Goal: Task Accomplishment & Management: Manage account settings

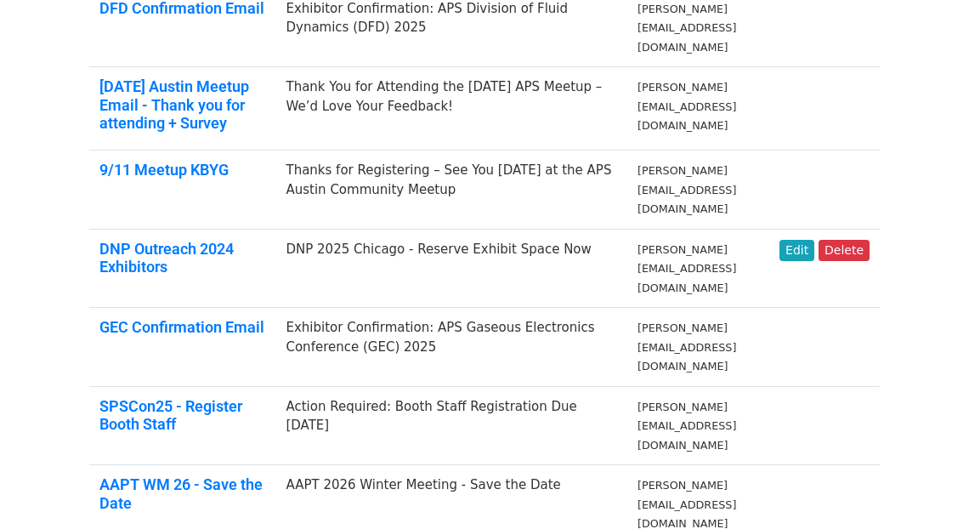
scroll to position [995, 0]
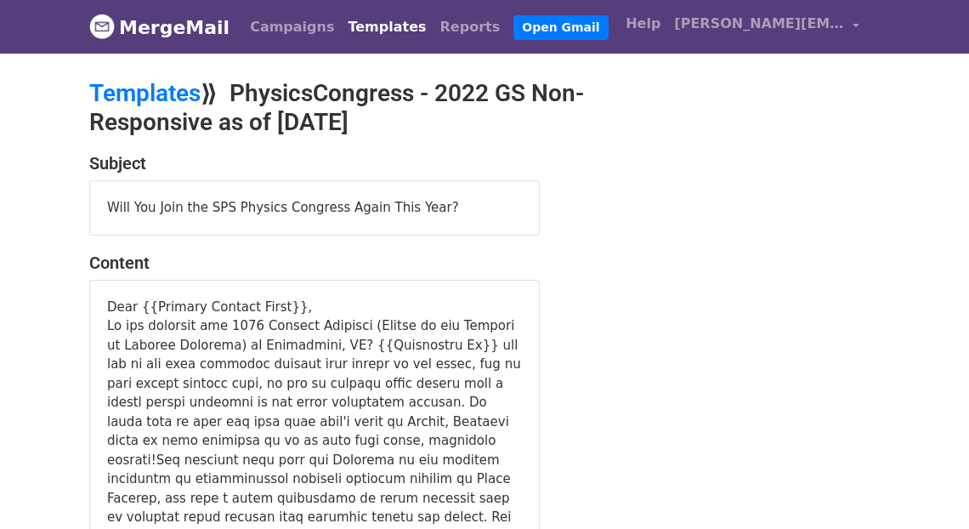
click at [444, 206] on div "Will You Join the SPS Physics Congress Again This Year?" at bounding box center [314, 208] width 449 height 54
click at [416, 205] on div "Will You Join the SPS Physics Congress Again This Year?" at bounding box center [314, 208] width 449 height 54
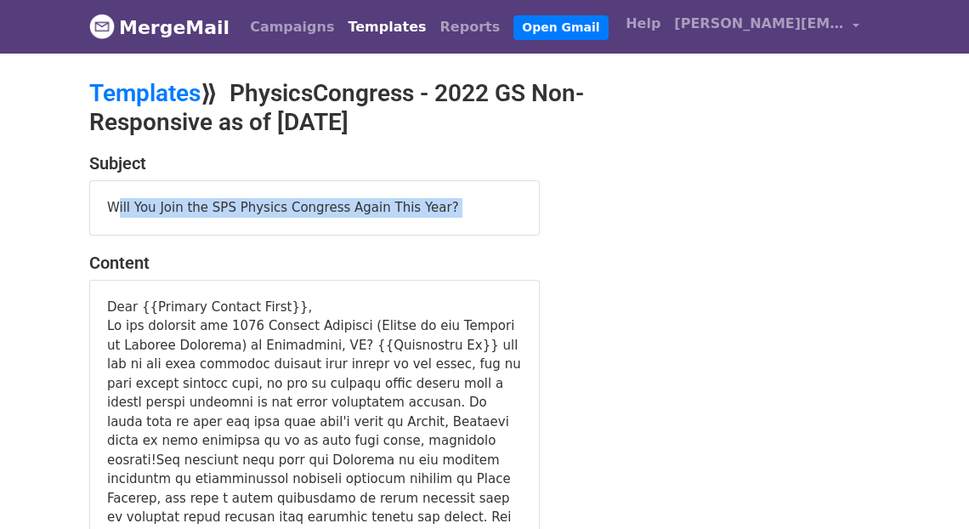
click at [416, 205] on div "Will You Join the SPS Physics Congress Again This Year?" at bounding box center [314, 208] width 449 height 54
click at [259, 213] on div "Will You Join the SPS Physics Congress Again This Year?" at bounding box center [314, 208] width 449 height 54
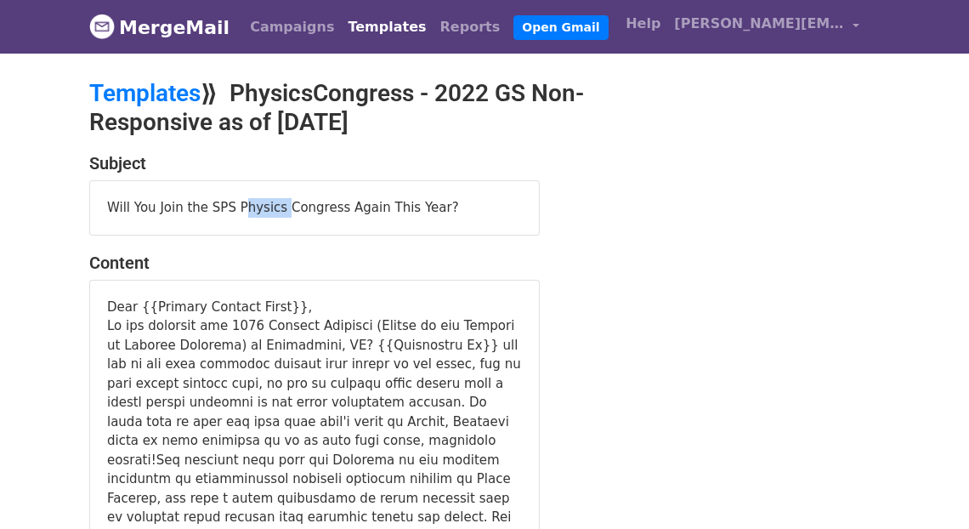
drag, startPoint x: 259, startPoint y: 213, endPoint x: 254, endPoint y: 203, distance: 11.1
click at [256, 208] on div "Will You Join the SPS Physics Congress Again This Year?" at bounding box center [314, 208] width 449 height 54
click at [253, 203] on div "Will You Join the SPS Physics Congress Again This Year?" at bounding box center [314, 208] width 449 height 54
click at [253, 201] on div "Will You Join the SPS Physics Congress Again This Year?" at bounding box center [314, 208] width 449 height 54
drag, startPoint x: 108, startPoint y: 204, endPoint x: 519, endPoint y: 210, distance: 410.8
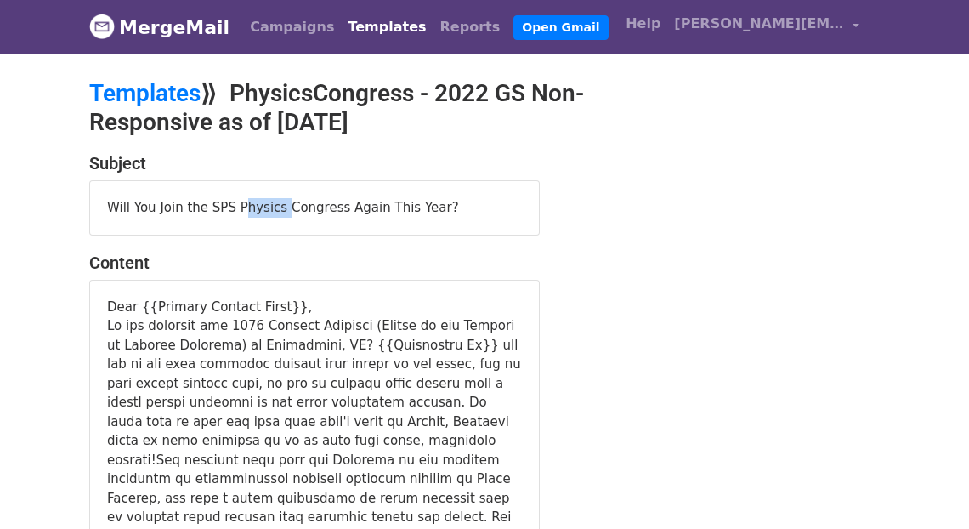
click at [519, 210] on div "Will You Join the SPS Physics Congress Again This Year?" at bounding box center [314, 208] width 449 height 54
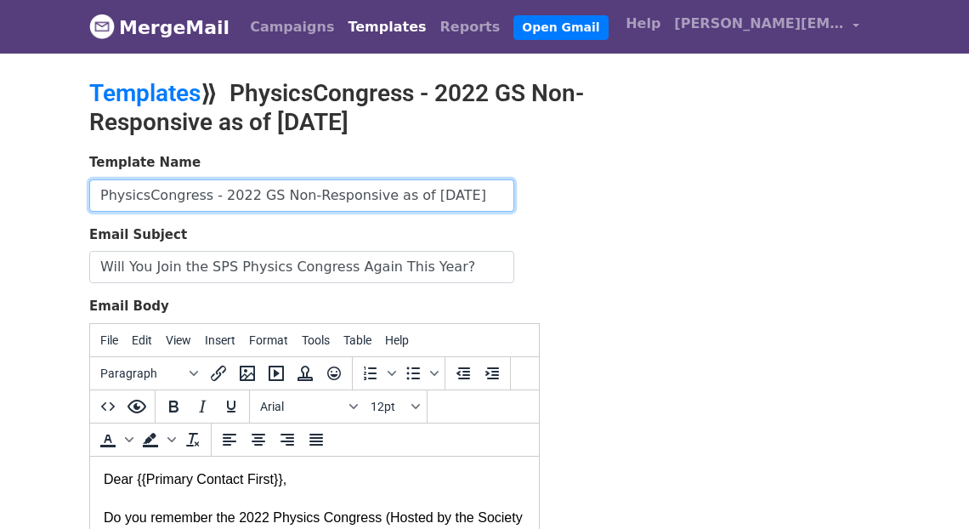
drag, startPoint x: 103, startPoint y: 194, endPoint x: 520, endPoint y: 196, distance: 417.6
click at [520, 196] on div "Template Name PhysicsCongress - 2022 GS Non-Responsive as of 7-30-25" at bounding box center [314, 182] width 451 height 59
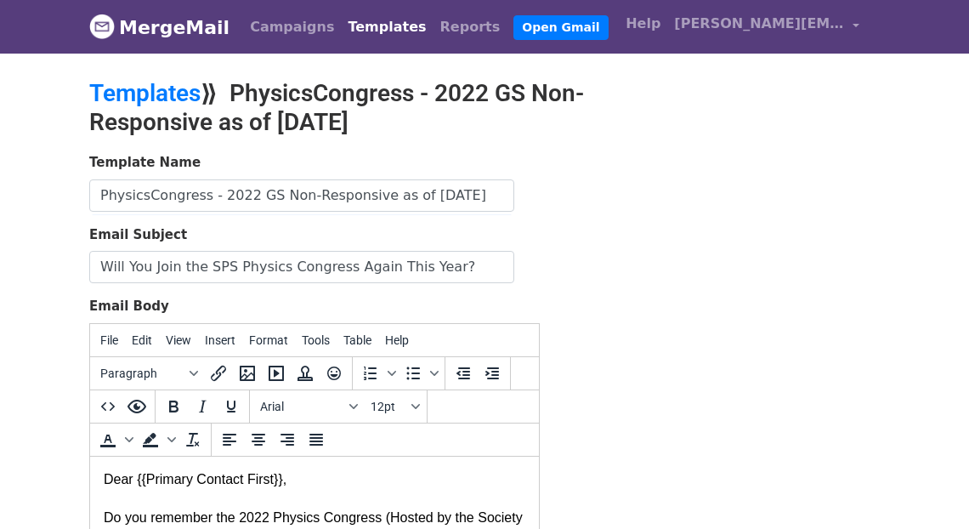
click at [410, 219] on form "Template Name PhysicsCongress - 2022 GS Non-Responsive as of 7-30-25 Email Subj…" at bounding box center [314, 452] width 451 height 599
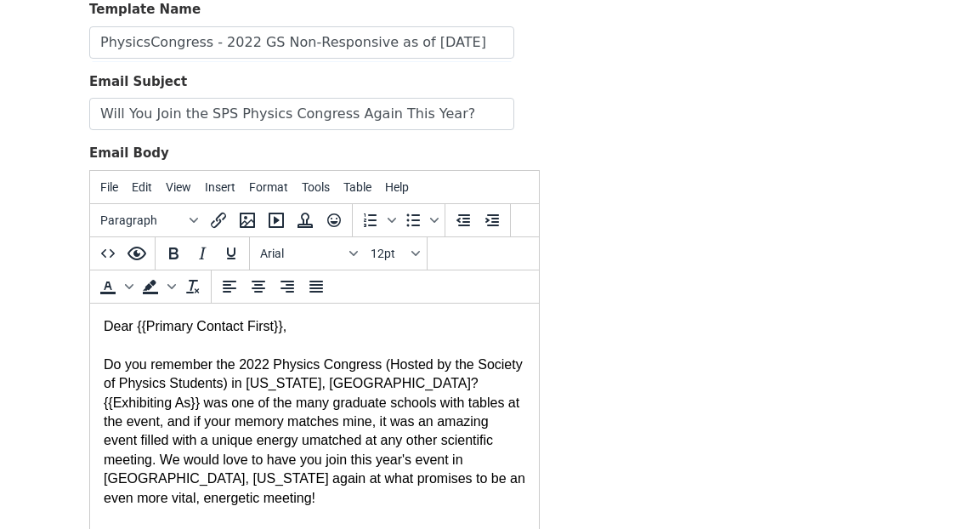
scroll to position [265, 0]
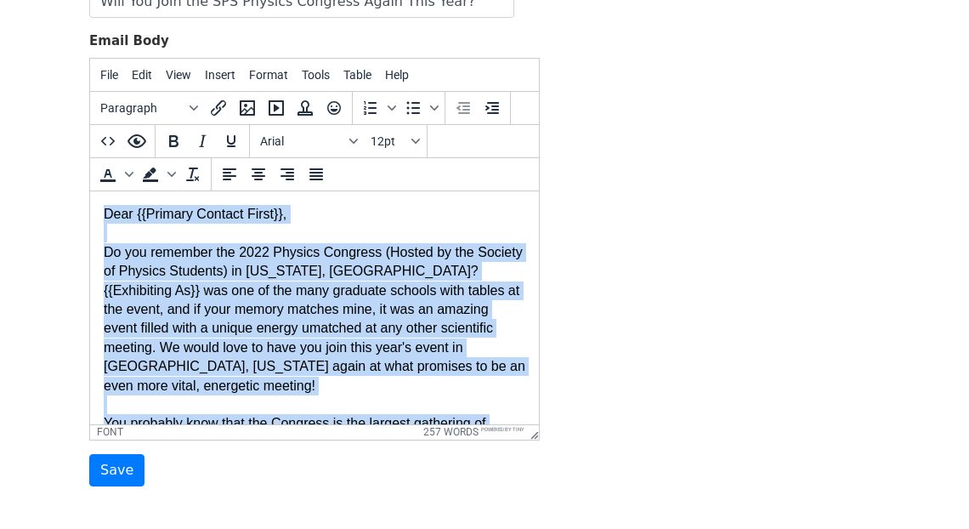
copy body "Dear {{Primary Contact First}}, Do you remember the 2022 Physics Congress (Host…"
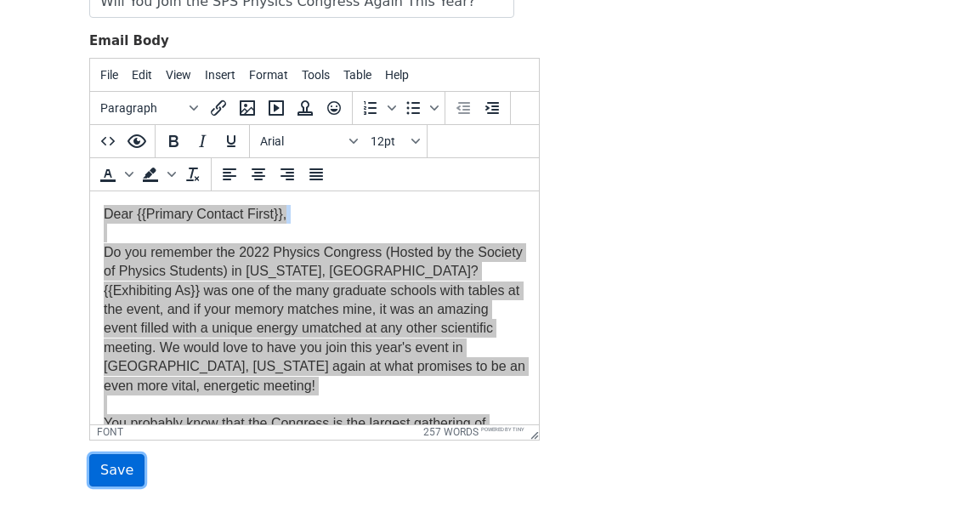
click at [111, 468] on input "Save" at bounding box center [116, 470] width 55 height 32
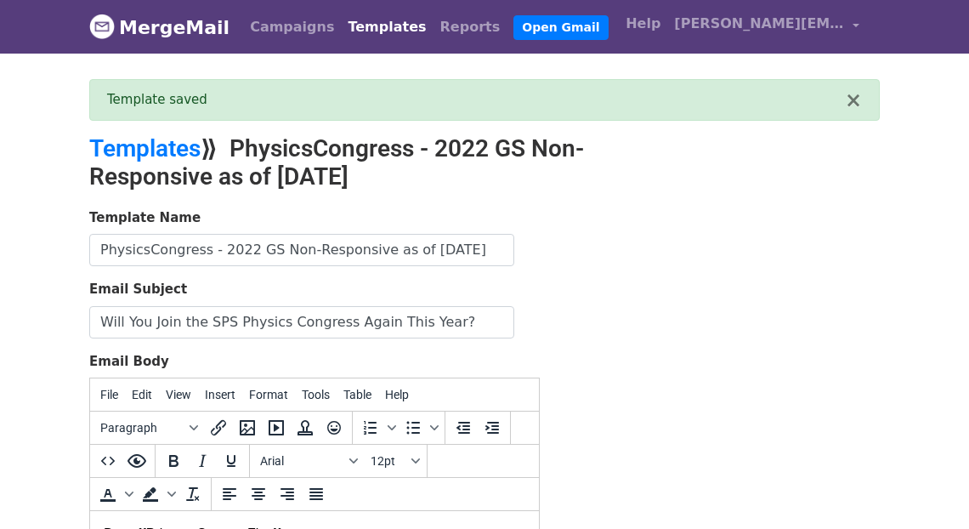
click at [341, 32] on link "Templates" at bounding box center [387, 27] width 92 height 34
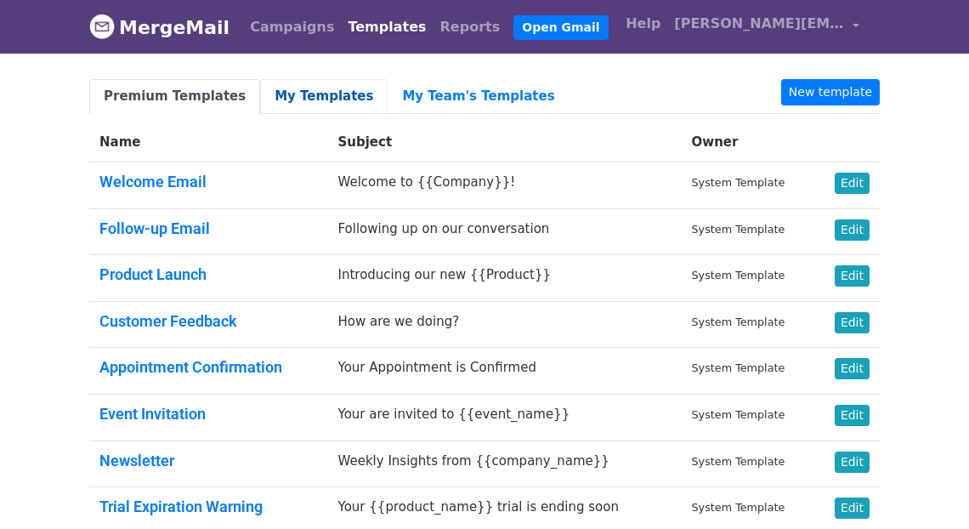
click at [320, 97] on link "My Templates" at bounding box center [324, 96] width 128 height 35
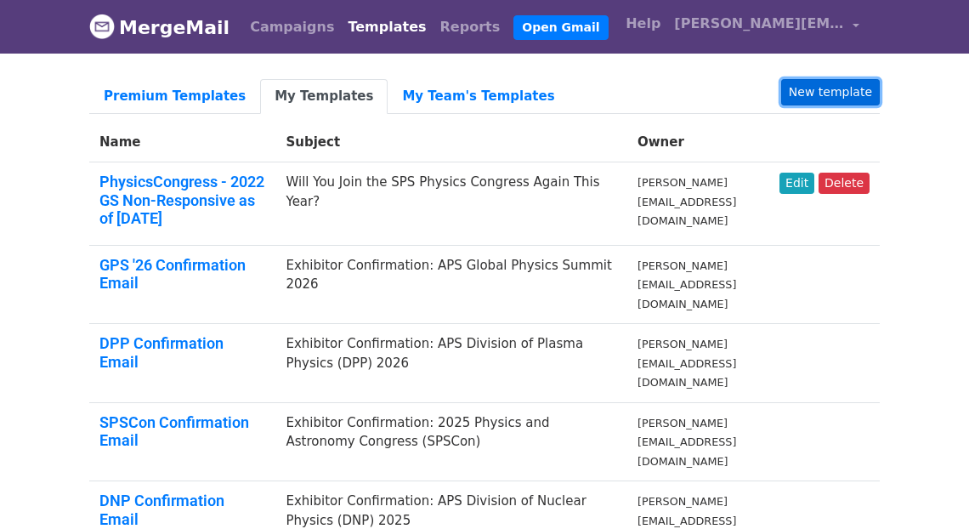
click at [842, 87] on link "New template" at bounding box center [831, 92] width 99 height 26
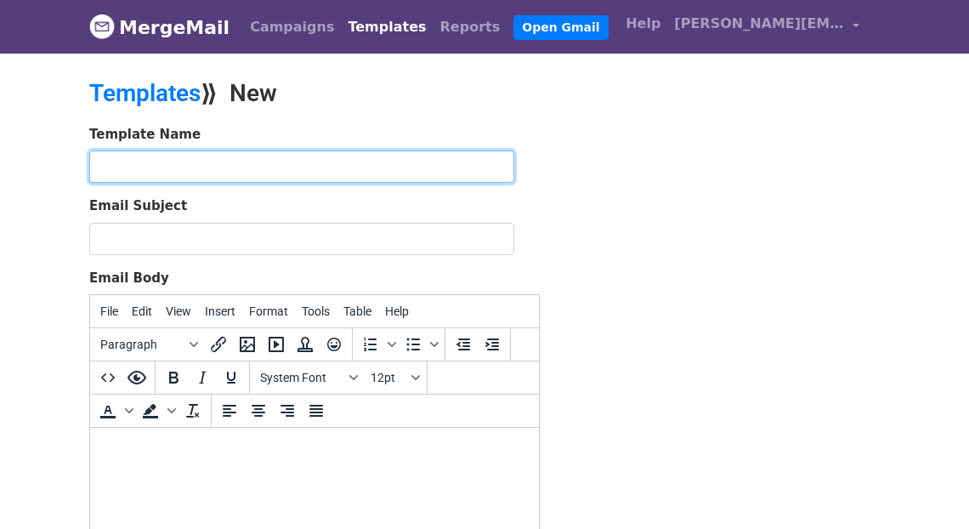
click at [129, 169] on input "text" at bounding box center [301, 167] width 425 height 32
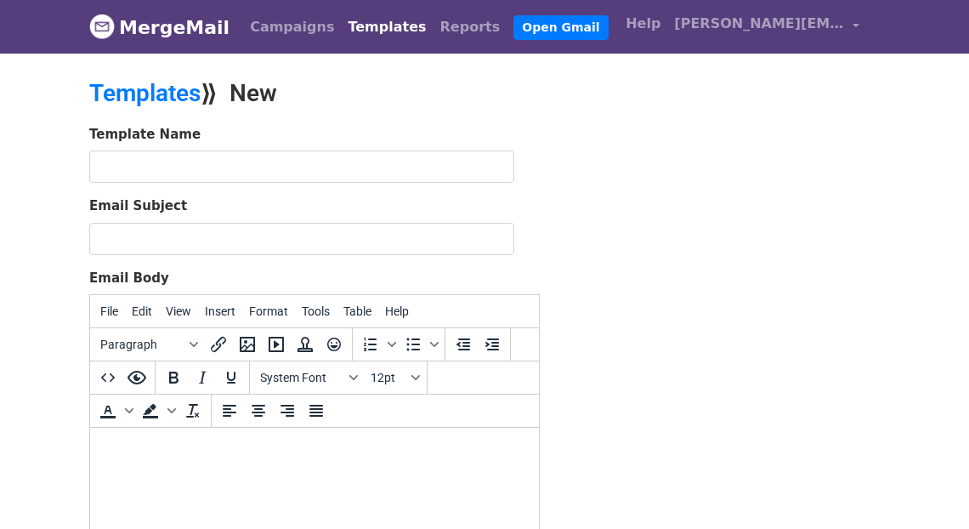
click at [132, 428] on html at bounding box center [314, 451] width 449 height 46
paste body
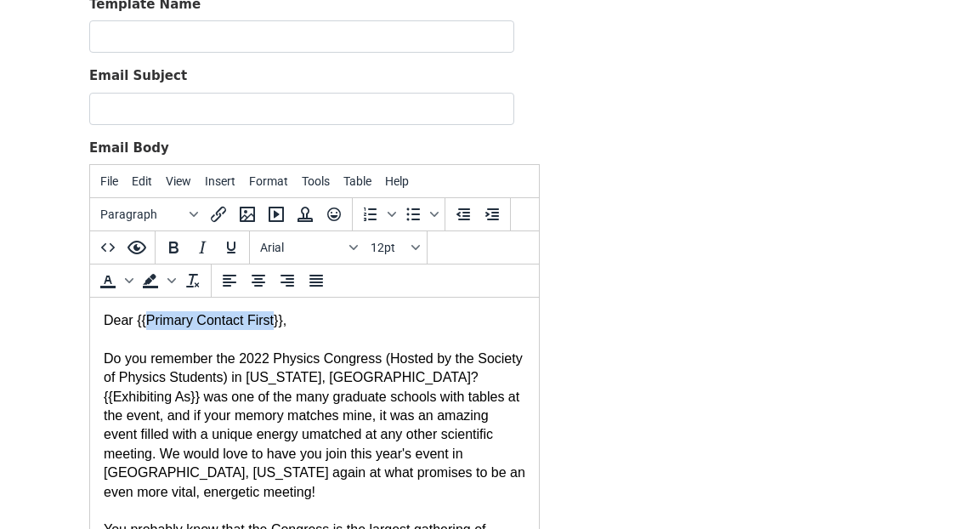
drag, startPoint x: 274, startPoint y: 319, endPoint x: 146, endPoint y: 319, distance: 127.6
click at [146, 319] on font "Dear {{Primary Contact First}}," at bounding box center [195, 320] width 183 height 14
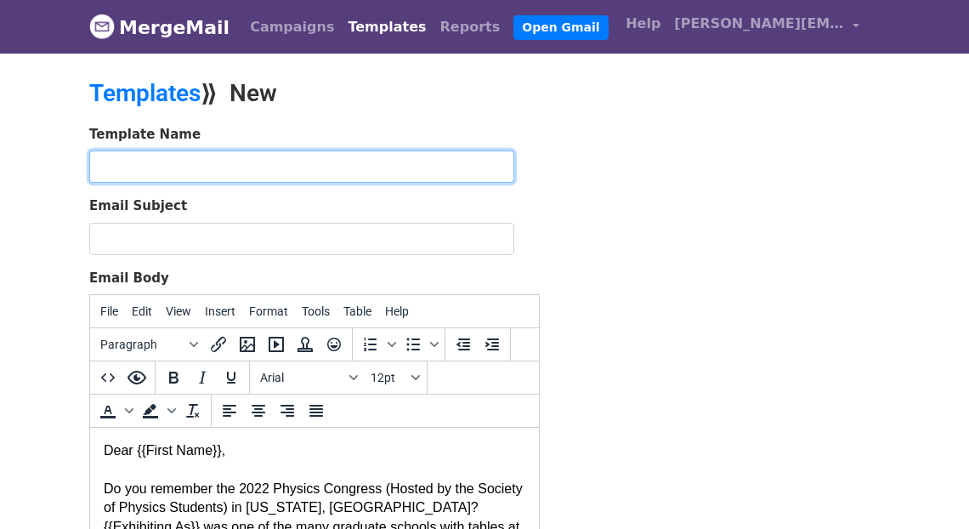
click at [139, 163] on input "text" at bounding box center [301, 167] width 425 height 32
type input "PhysCon Double Punch [DATE]"
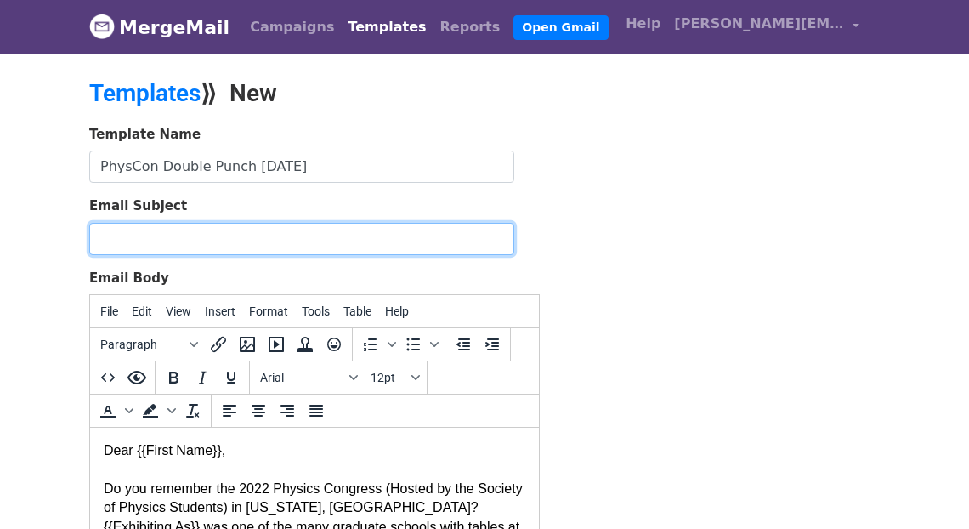
click at [126, 236] on input "Email Subject" at bounding box center [301, 239] width 425 height 32
type input "S"
type input "J"
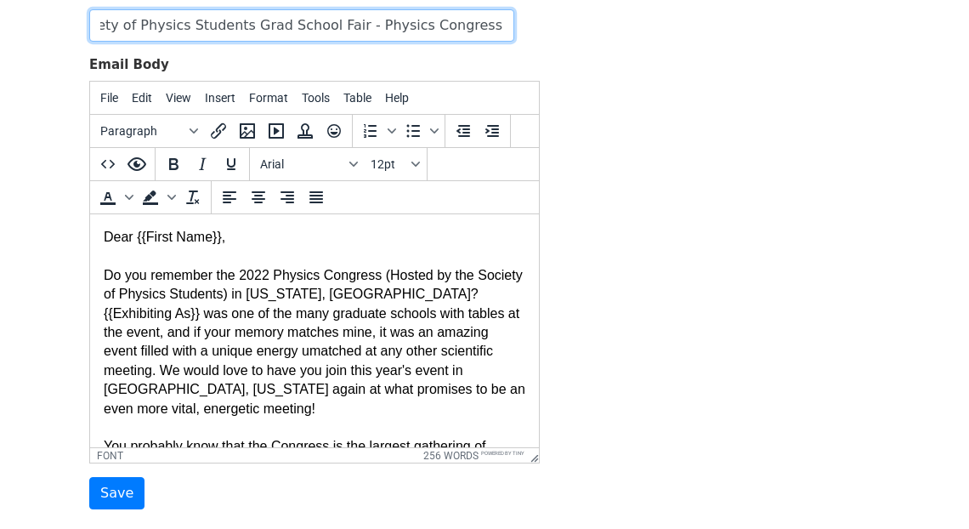
scroll to position [242, 0]
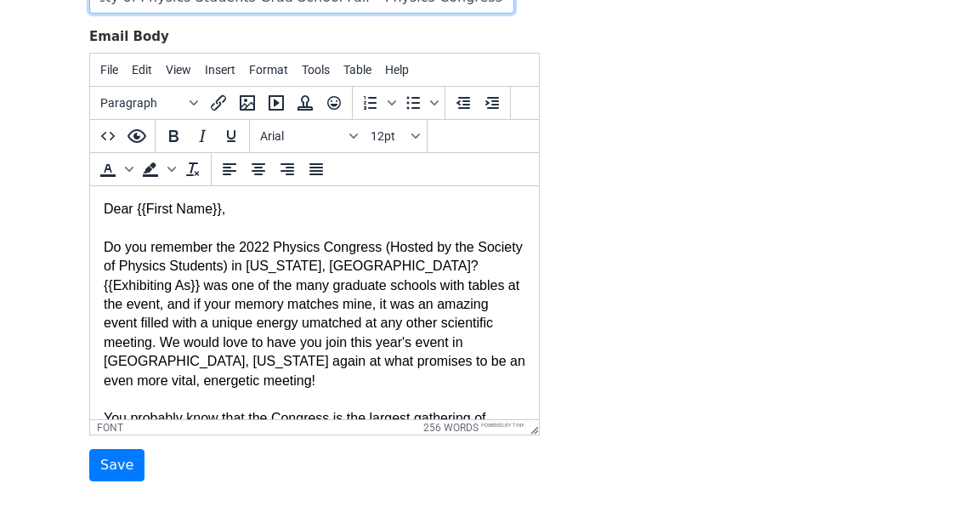
type input "Society of Physics Students Grad School Fair - Physics Congress 2025"
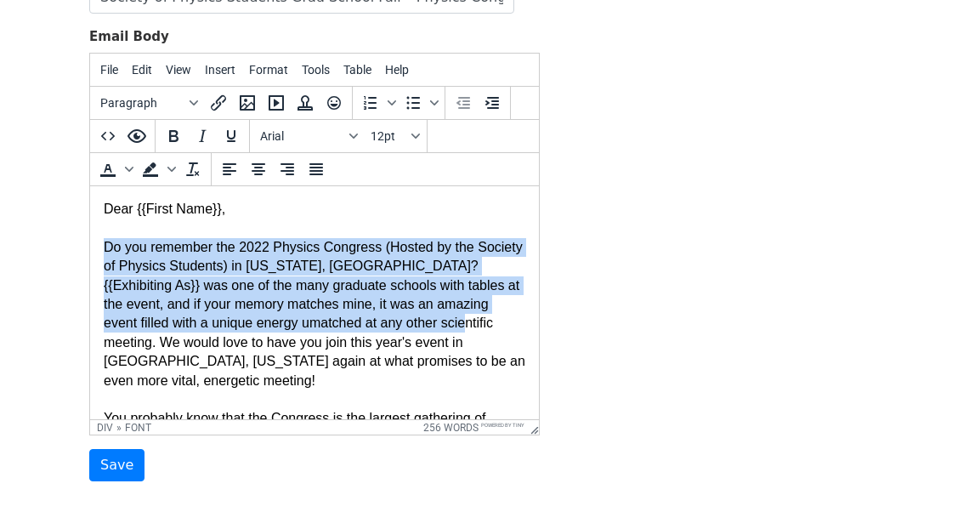
drag, startPoint x: 105, startPoint y: 247, endPoint x: 442, endPoint y: 325, distance: 346.6
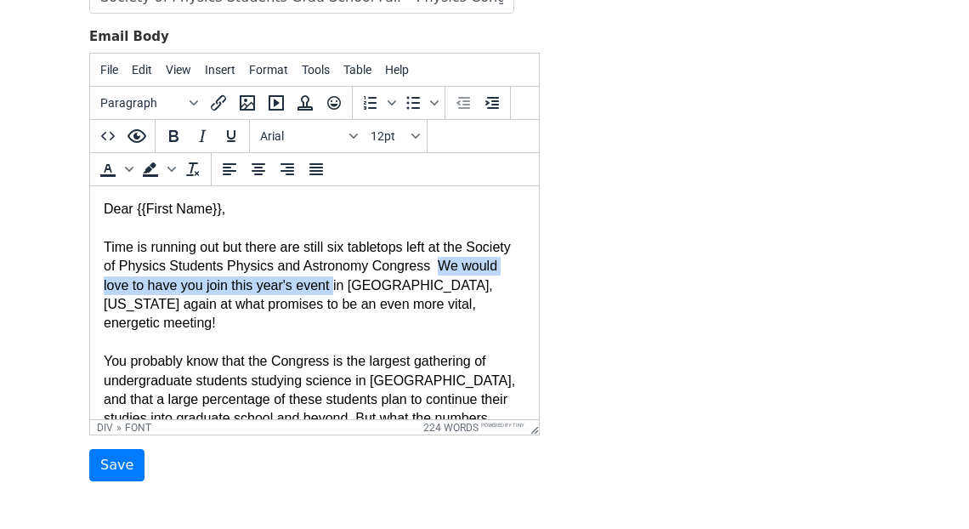
drag, startPoint x: 436, startPoint y: 266, endPoint x: 332, endPoint y: 287, distance: 106.7
click at [332, 287] on font "Time is running out but there are still six tabletops left at the Society of Ph…" at bounding box center [314, 523] width 420 height 566
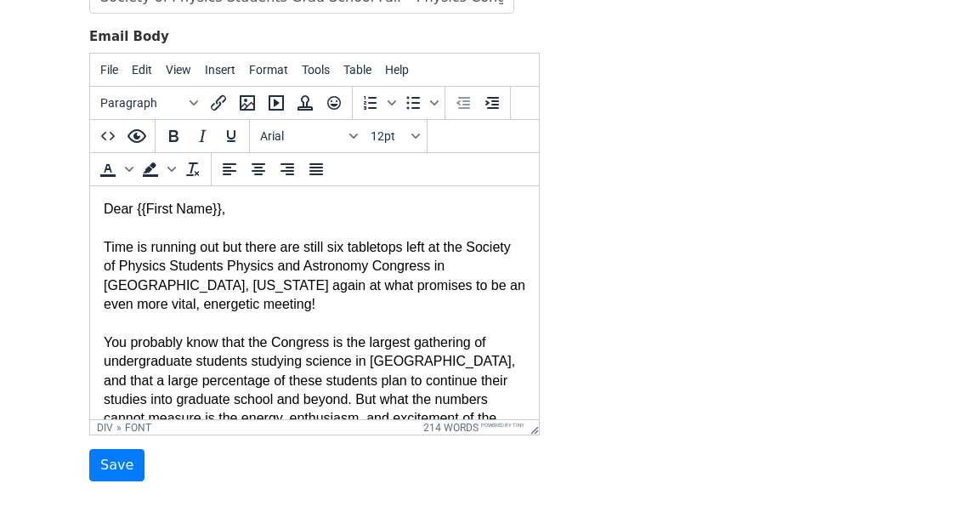
click at [162, 287] on font "Time is running out but there are still six tabletops left at the Society of Ph…" at bounding box center [315, 514] width 422 height 548
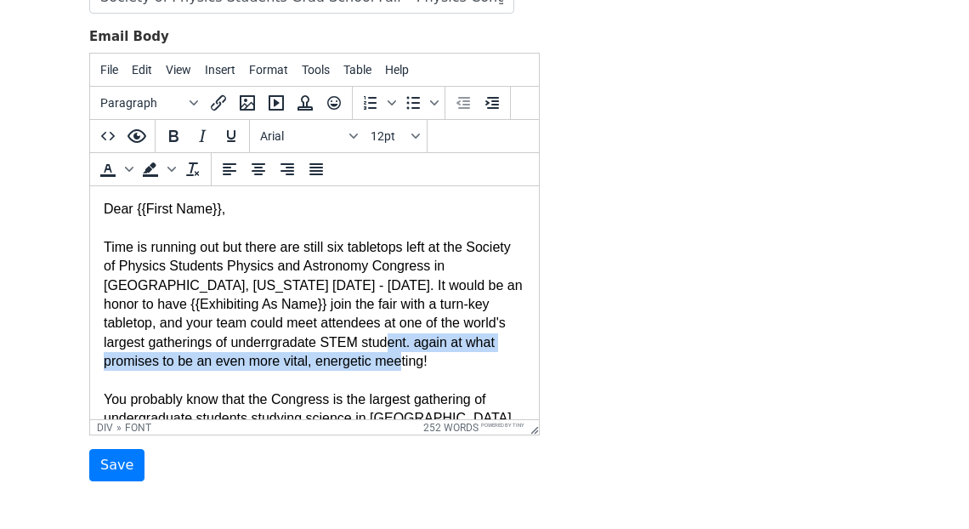
drag, startPoint x: 300, startPoint y: 342, endPoint x: 339, endPoint y: 372, distance: 49.2
click at [339, 372] on div "Time is running out but there are still six tabletops left at the Society of Ph…" at bounding box center [315, 533] width 422 height 628
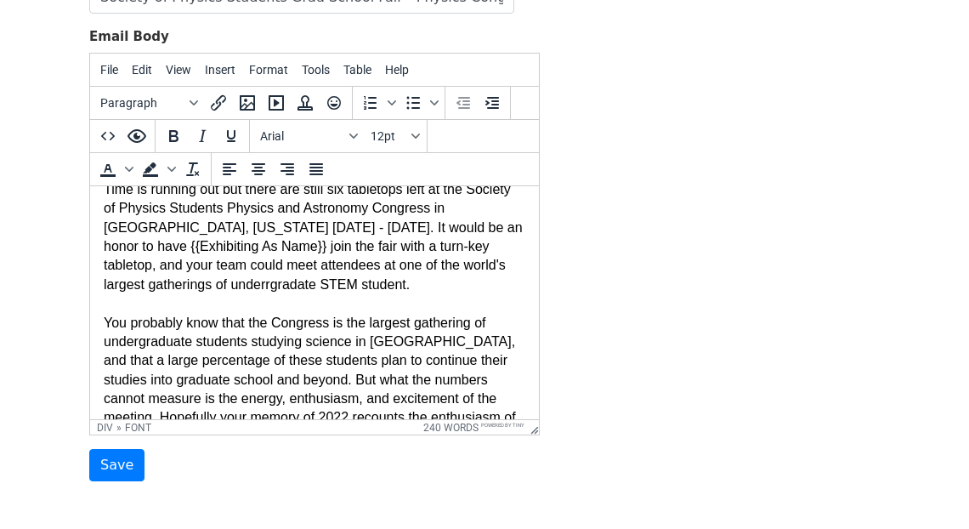
scroll to position [160, 0]
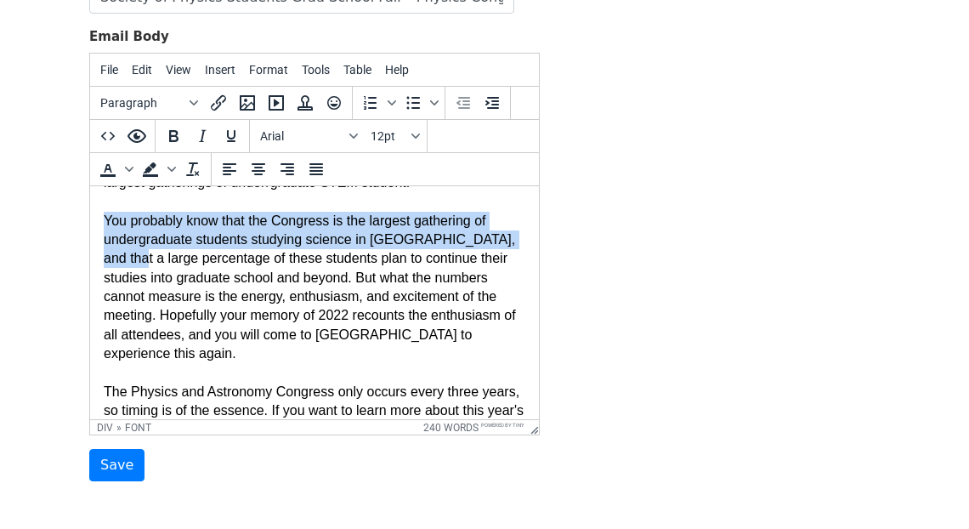
drag, startPoint x: 104, startPoint y: 222, endPoint x: 114, endPoint y: 258, distance: 37.1
click at [114, 258] on font "Time is running out but there are still six tabletops left at the Society of Ph…" at bounding box center [314, 373] width 420 height 586
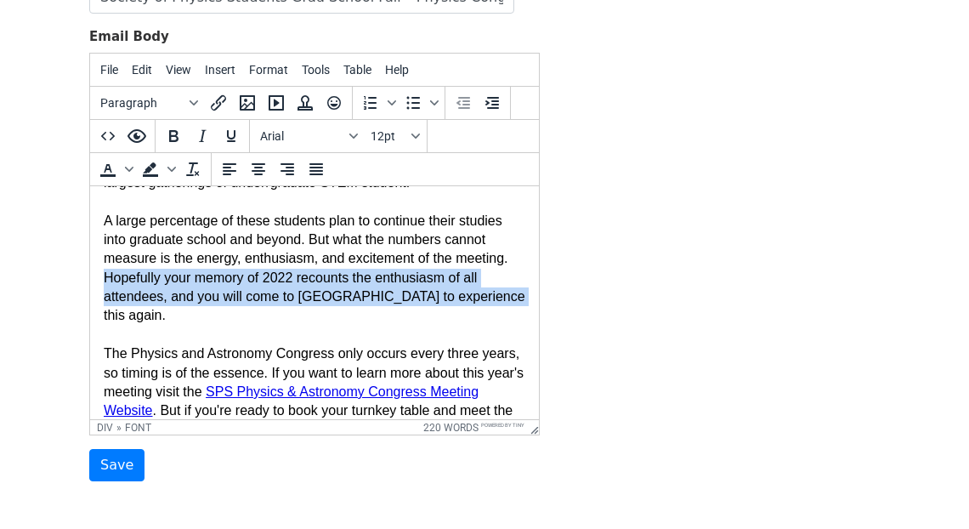
drag, startPoint x: 104, startPoint y: 279, endPoint x: 526, endPoint y: 295, distance: 423.0
click at [529, 298] on html "Dear {{First Name}}, Time is running out but there are still six tabletops left…" at bounding box center [314, 334] width 449 height 617
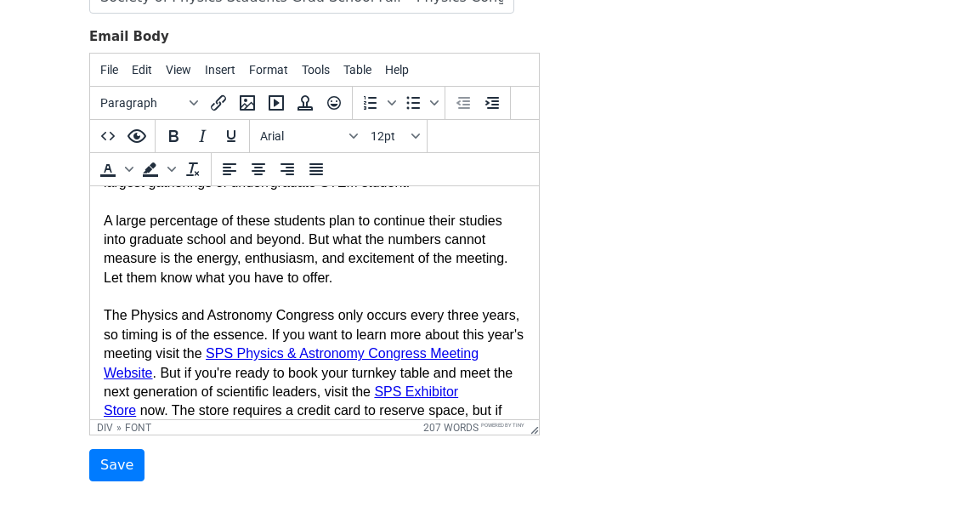
click at [105, 318] on font "Time is running out but there are still six tabletops left at the Society of Ph…" at bounding box center [314, 334] width 420 height 509
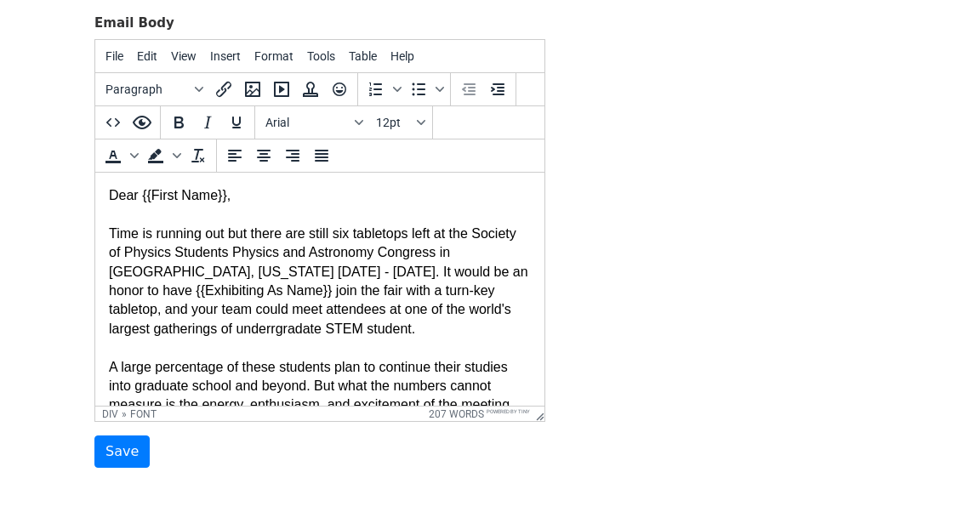
scroll to position [82, 0]
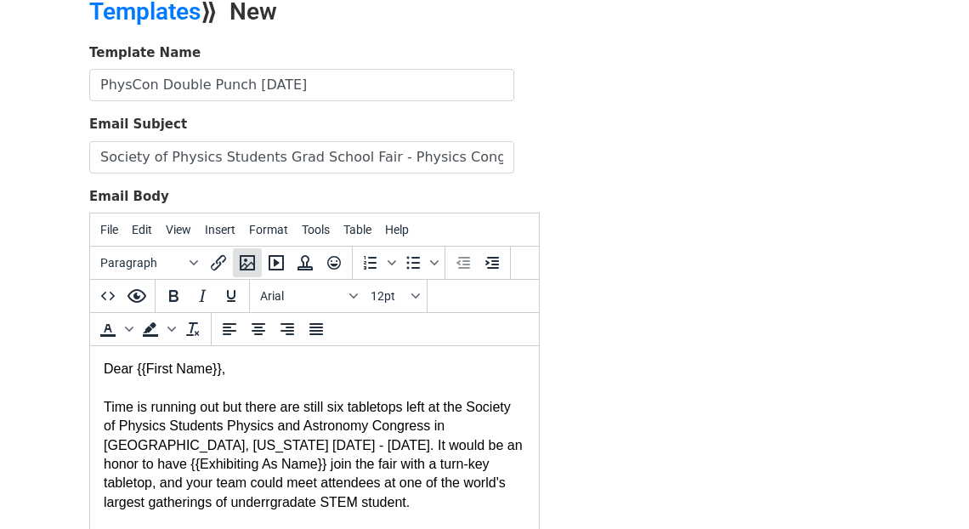
click at [249, 260] on icon "Insert/edit image" at bounding box center [247, 263] width 20 height 20
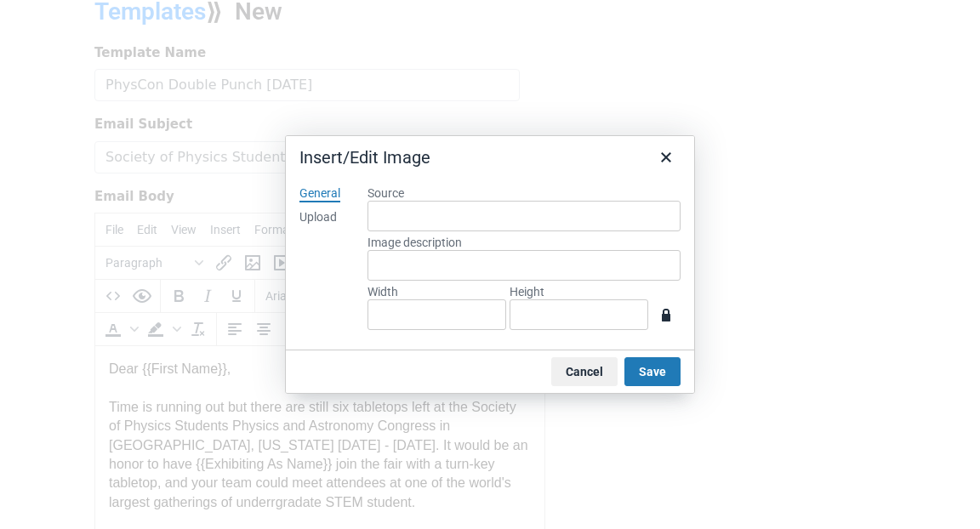
click at [331, 212] on div "Upload" at bounding box center [317, 217] width 37 height 17
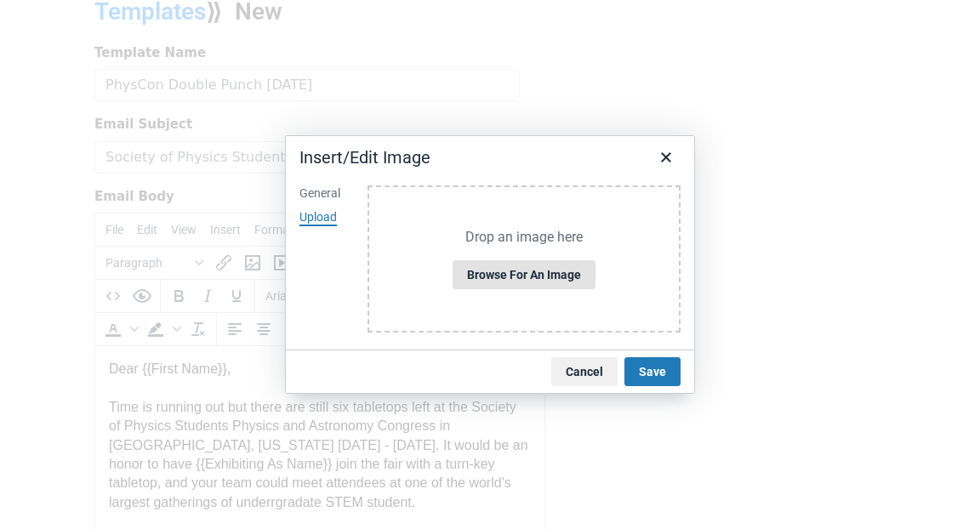
click at [509, 280] on button "Browse for an image" at bounding box center [523, 274] width 143 height 29
click at [531, 266] on button "Browse for an image" at bounding box center [523, 274] width 143 height 29
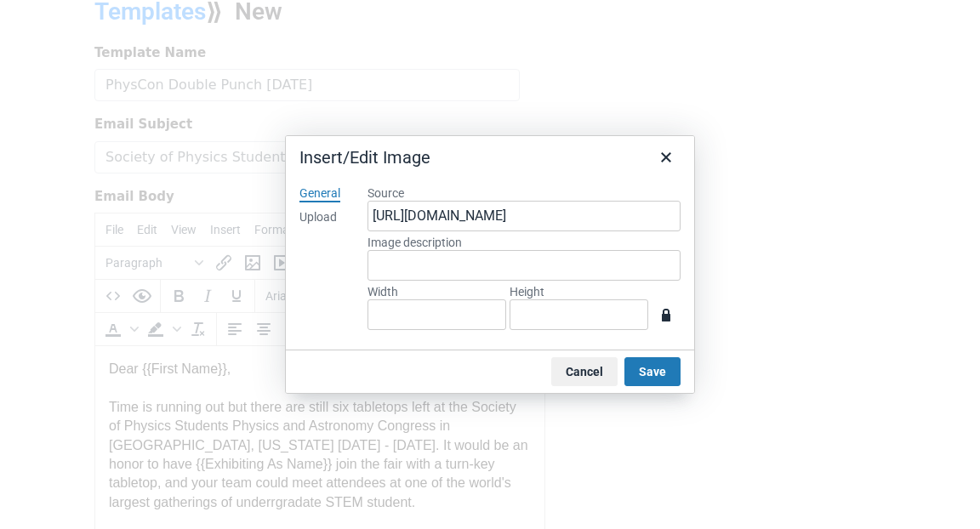
type input "1152"
type input "510"
click at [649, 365] on button "Save" at bounding box center [652, 371] width 56 height 29
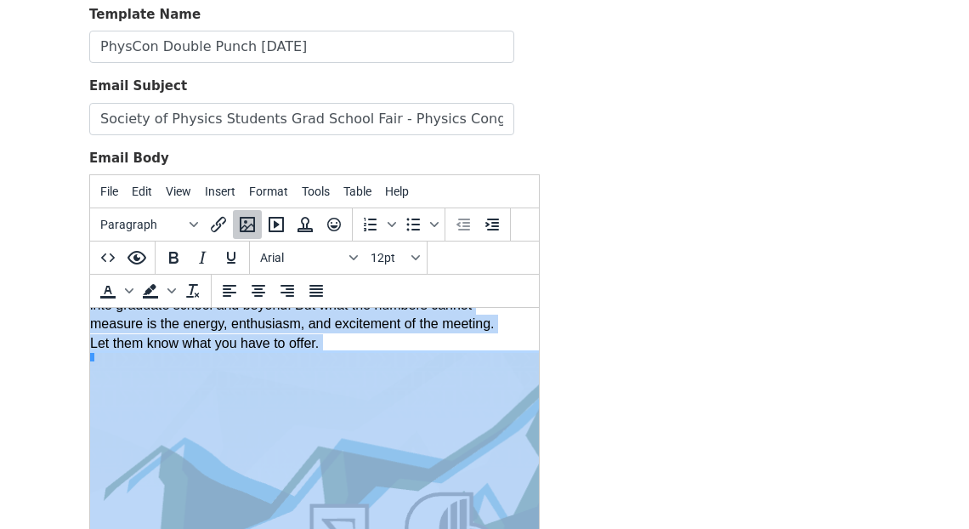
scroll to position [201, 14]
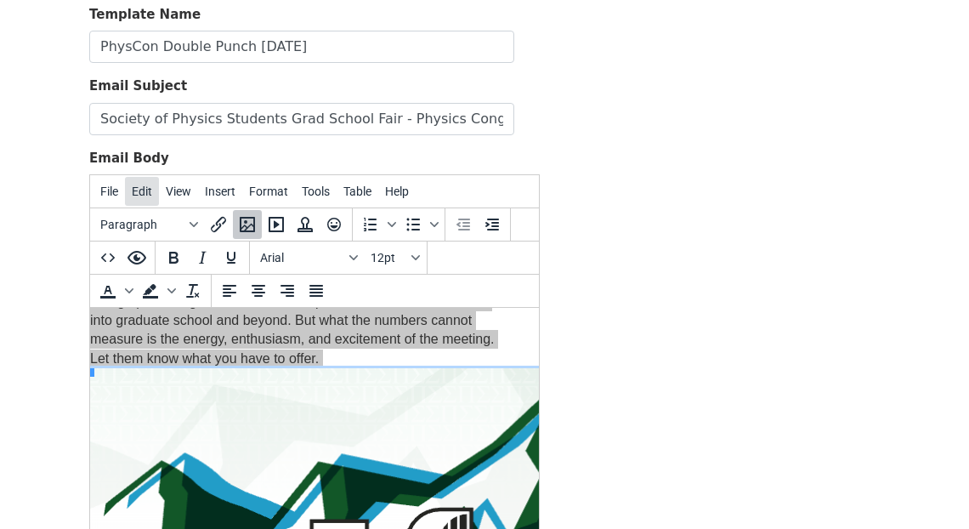
click at [144, 191] on span "Edit" at bounding box center [142, 192] width 20 height 14
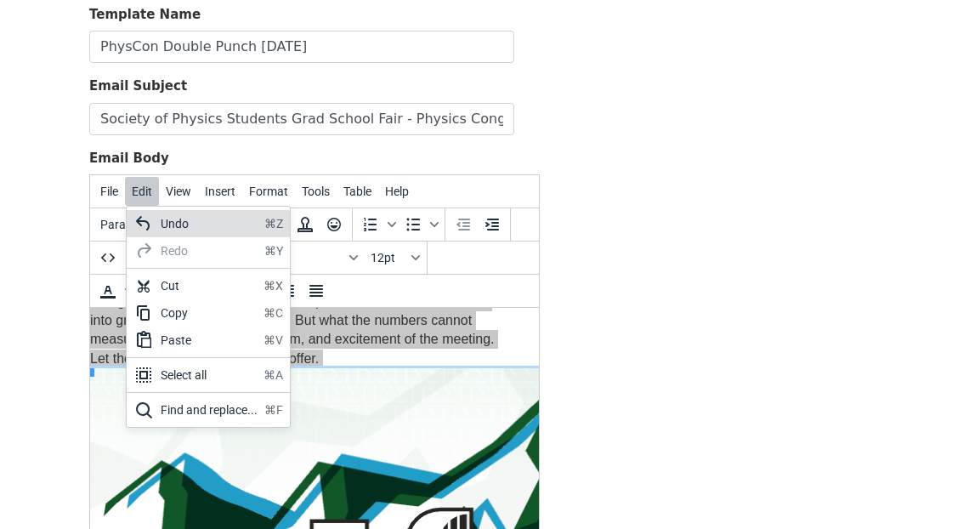
click at [167, 221] on div "Undo" at bounding box center [209, 223] width 97 height 20
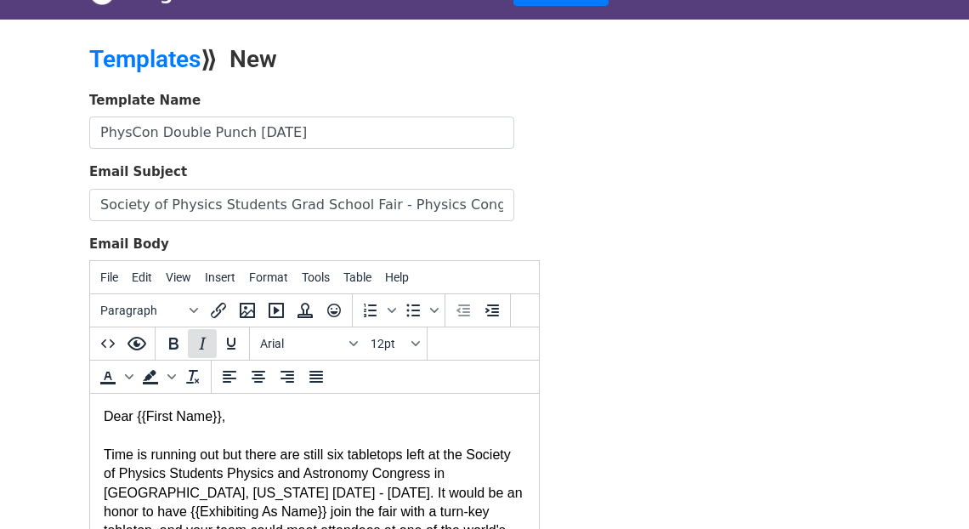
scroll to position [0, 0]
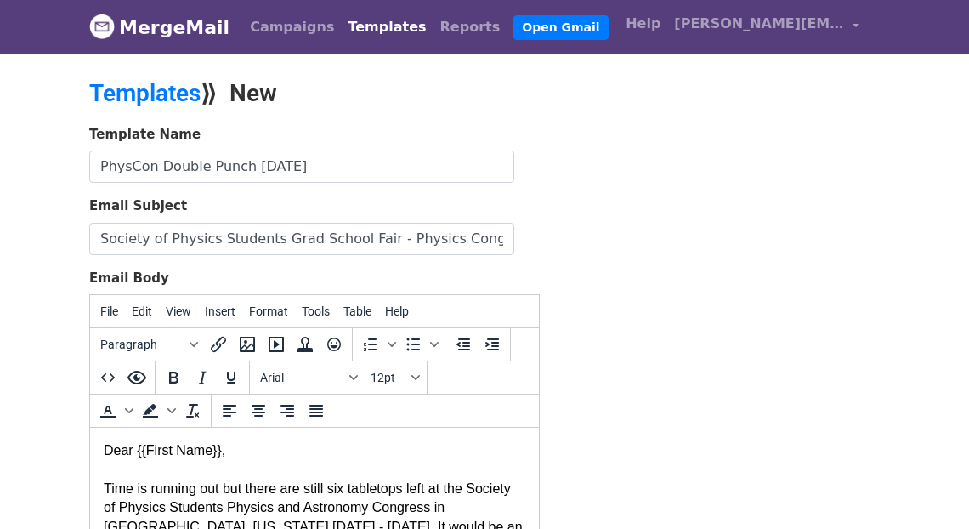
click at [106, 448] on font "Dear {{First Name}}," at bounding box center [165, 450] width 122 height 14
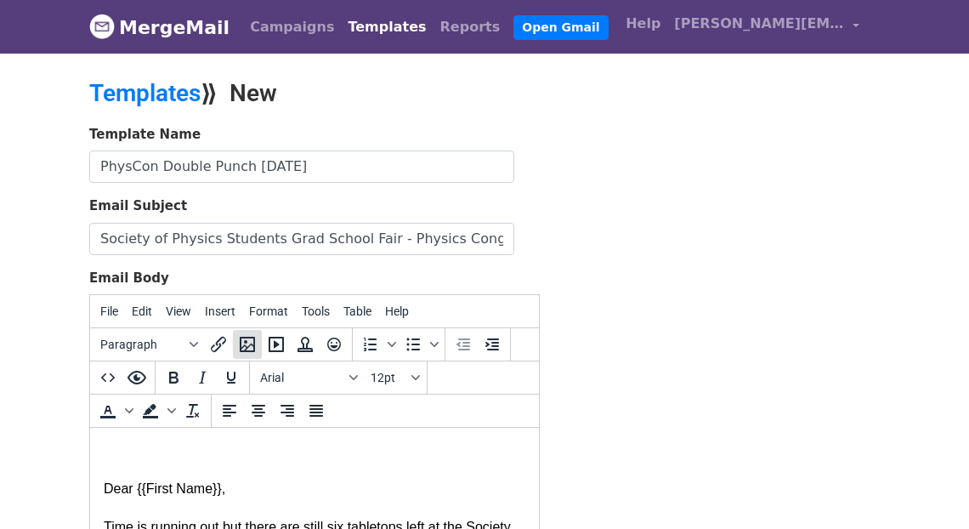
click at [249, 340] on icon "Insert/edit image" at bounding box center [247, 344] width 20 height 20
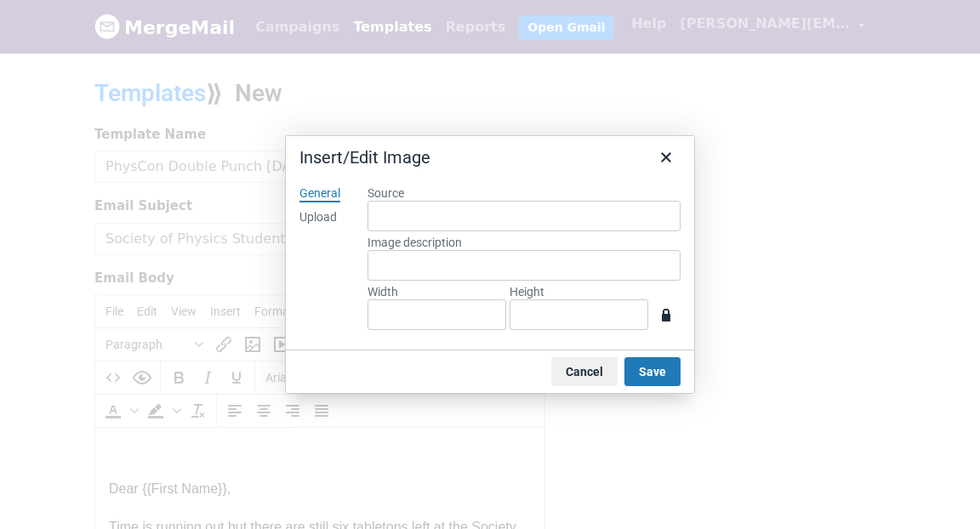
click at [314, 214] on div "Upload" at bounding box center [317, 217] width 37 height 17
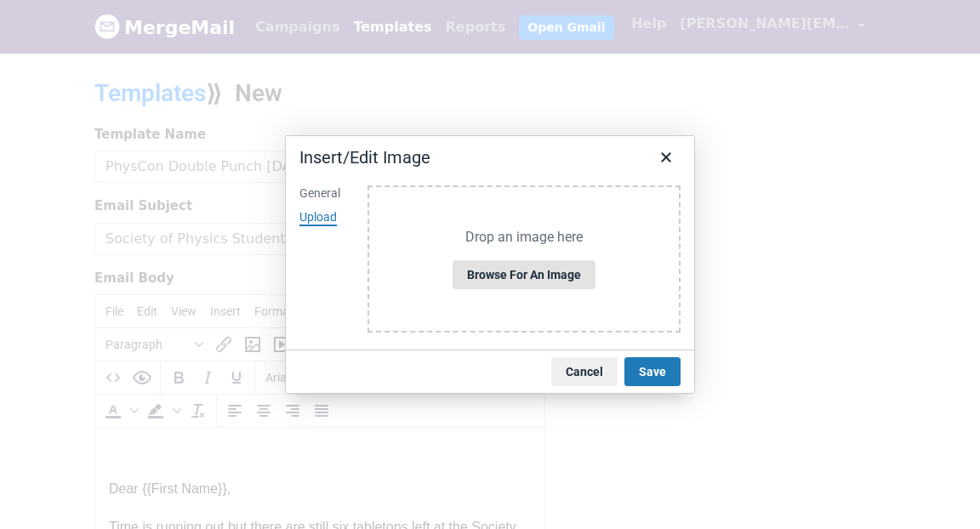
click at [523, 285] on button "Browse for an image" at bounding box center [523, 274] width 143 height 29
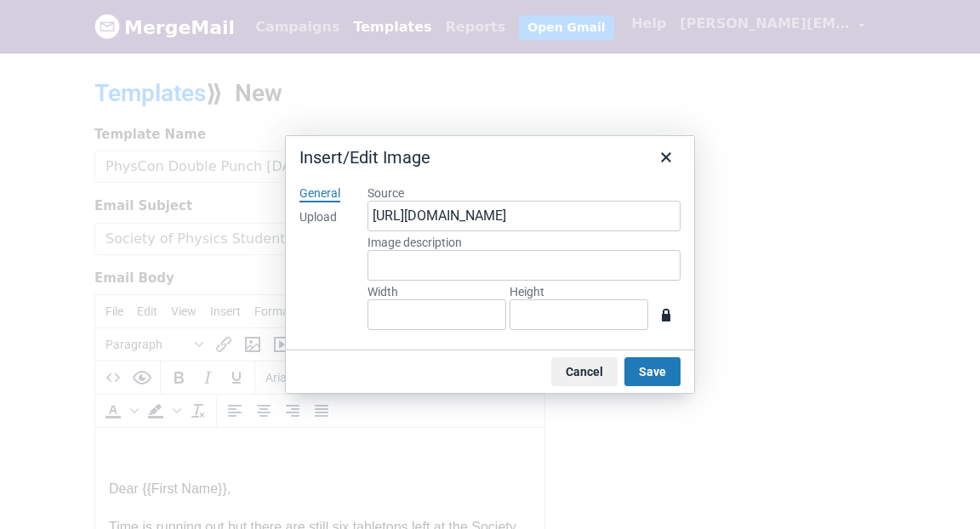
type input "1152"
type input "510"
drag, startPoint x: 425, startPoint y: 313, endPoint x: 361, endPoint y: 310, distance: 63.9
click at [361, 310] on div "Source https://www.mergemail.co/files/blobs/redirect/eyJfcmFpbHMiOnsibWVzc2FnZS…" at bounding box center [524, 261] width 340 height 178
type input "1"
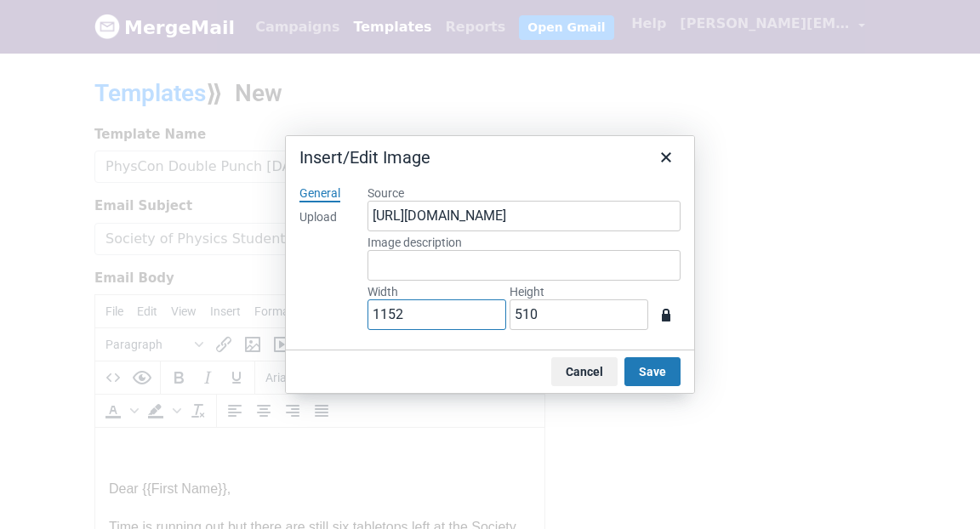
type input "0"
type input "10"
type input "4"
type input "100"
type input "44"
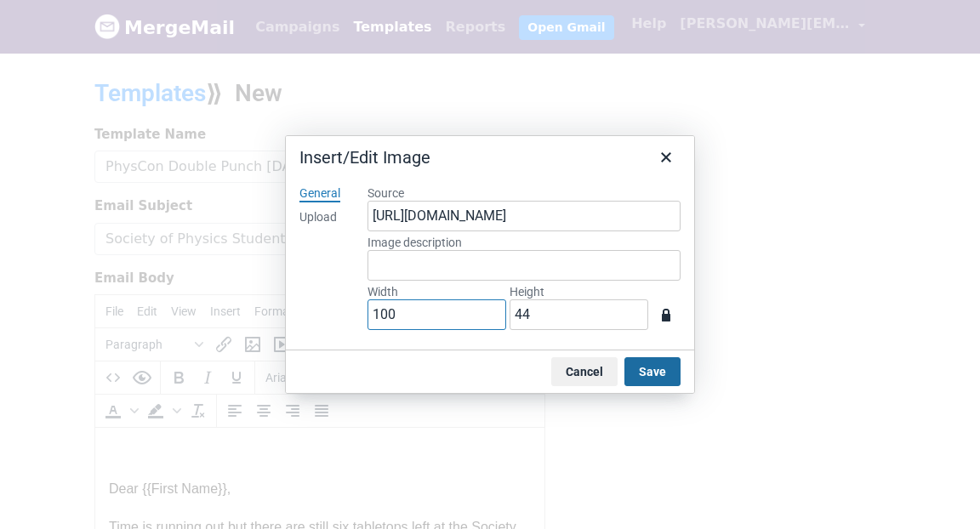
click at [661, 367] on button "Save" at bounding box center [652, 371] width 56 height 29
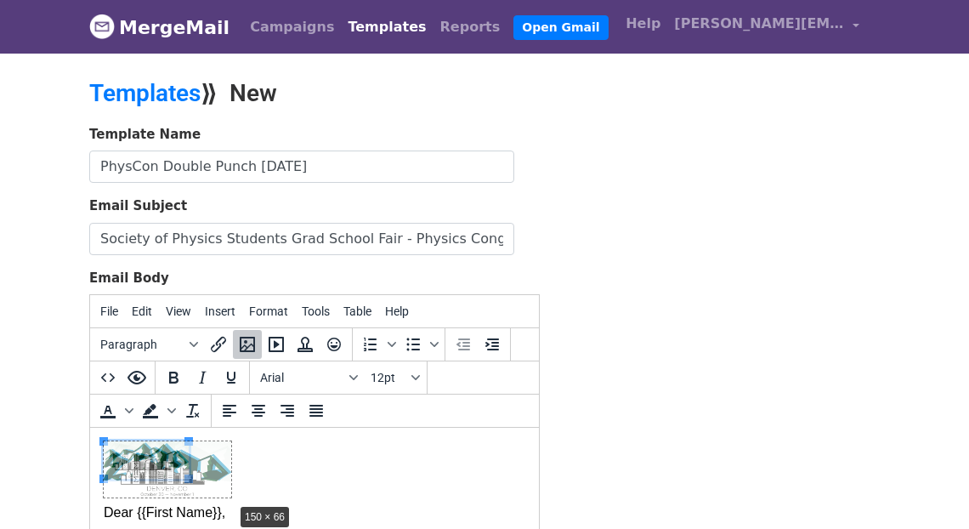
drag, startPoint x: 185, startPoint y: 477, endPoint x: 219, endPoint y: 497, distance: 40.0
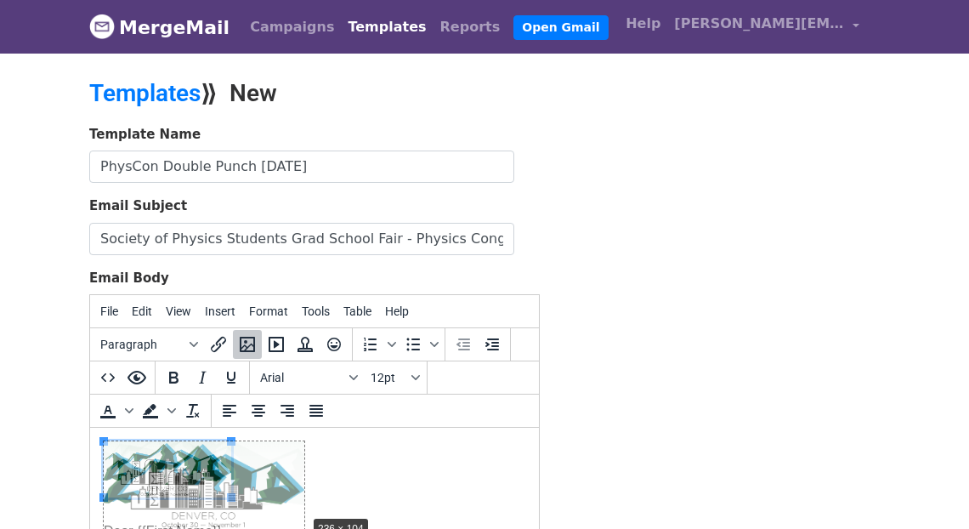
drag, startPoint x: 234, startPoint y: 497, endPoint x: 293, endPoint y: 510, distance: 60.2
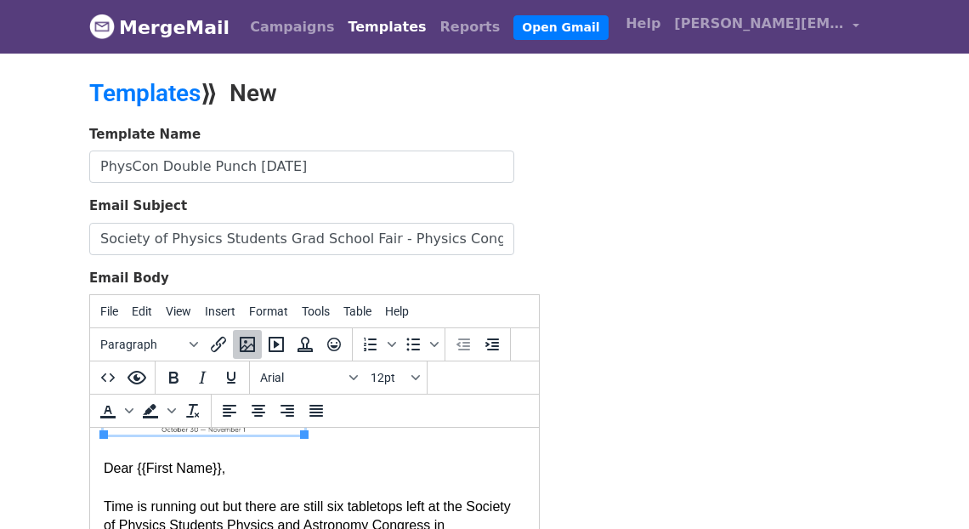
scroll to position [94, 0]
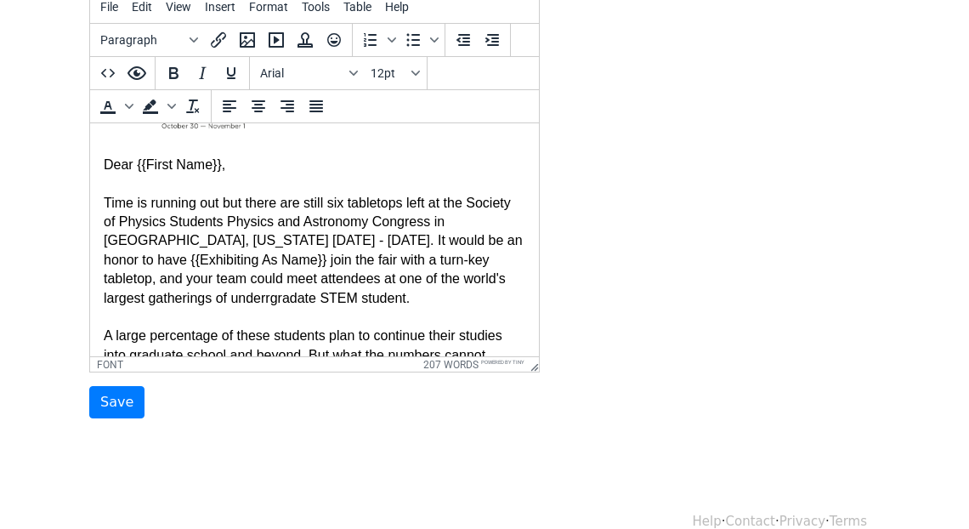
scroll to position [330, 0]
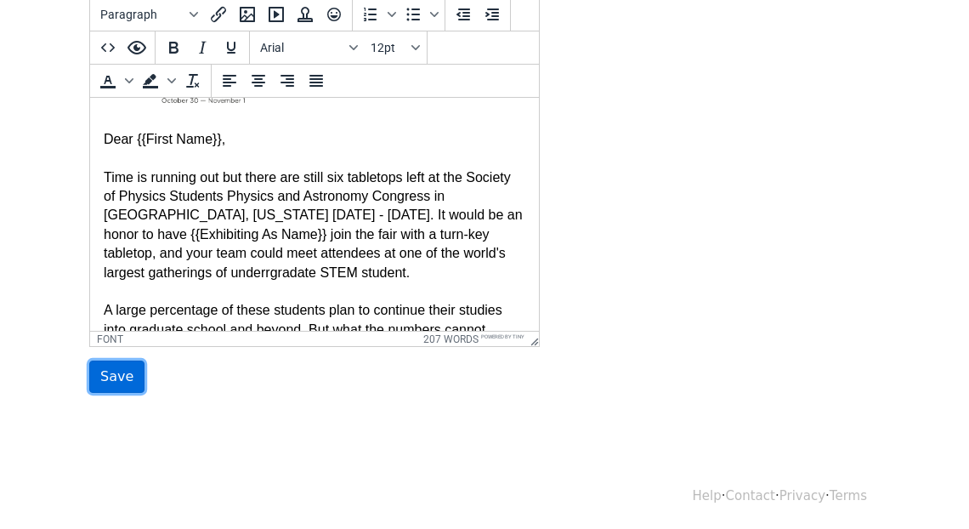
click at [106, 374] on input "Save" at bounding box center [116, 377] width 55 height 32
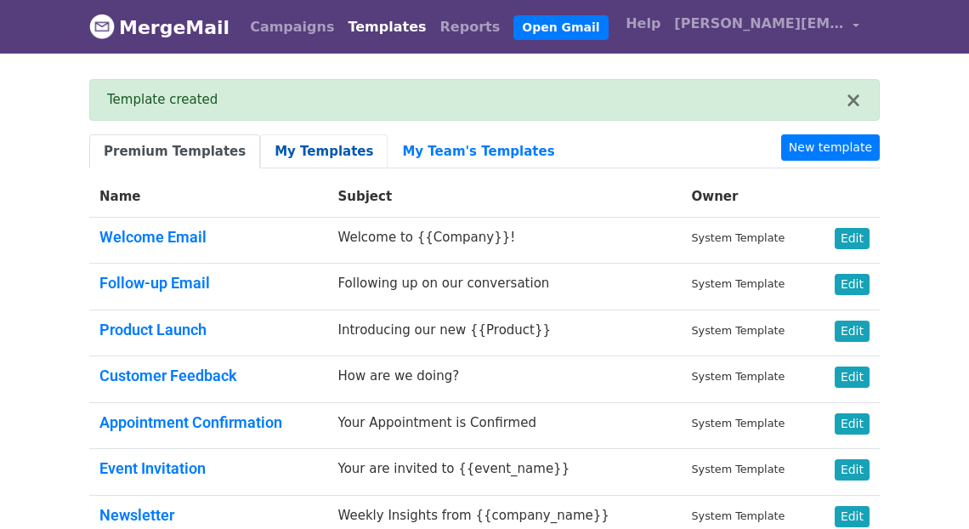
click at [314, 151] on link "My Templates" at bounding box center [324, 151] width 128 height 35
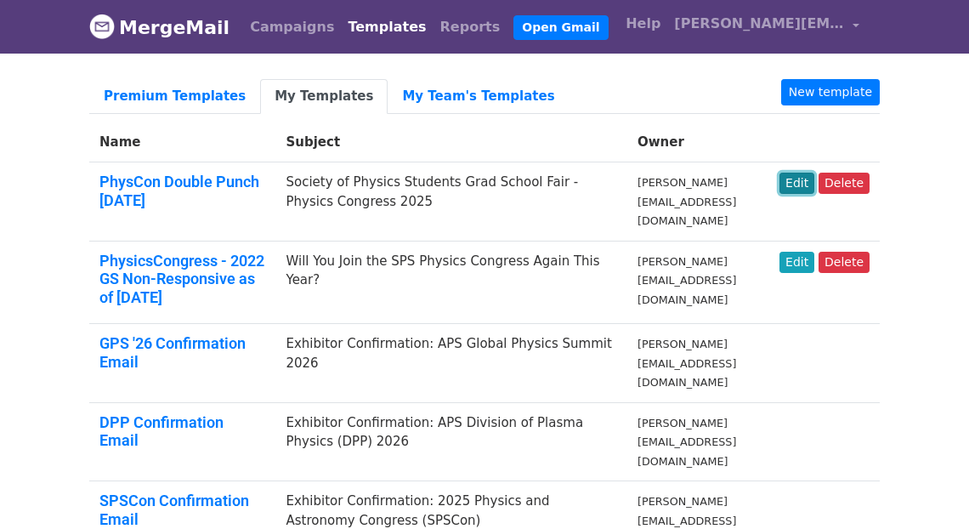
click at [805, 183] on link "Edit" at bounding box center [797, 183] width 35 height 21
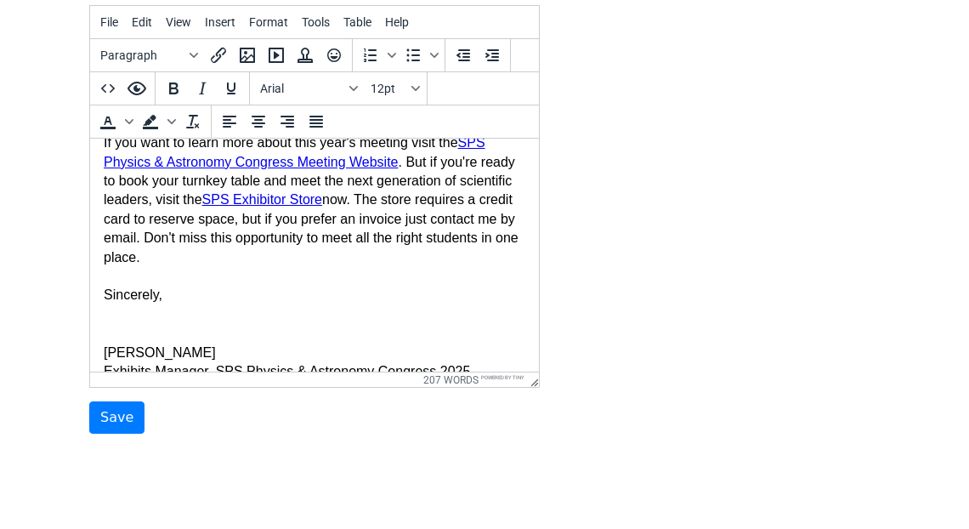
scroll to position [372, 0]
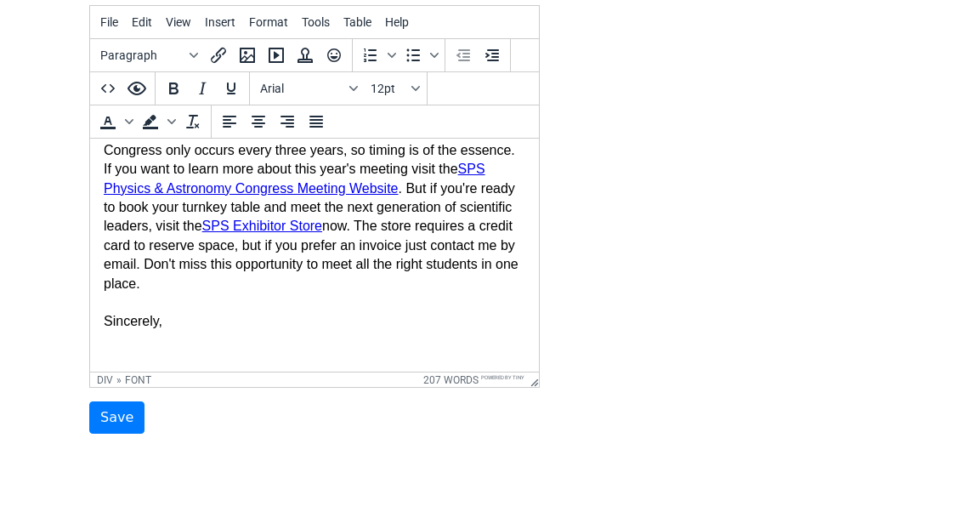
click at [409, 190] on font "Time is running out but there are still six tabletops left at the Society of Ph…" at bounding box center [313, 179] width 419 height 491
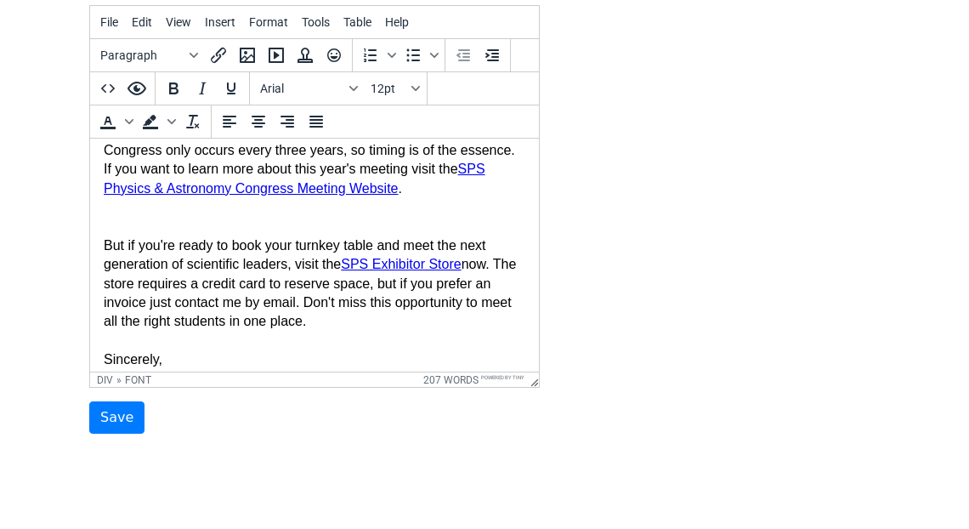
click at [437, 198] on div "Time is running out but there are still six tabletops left at the Society of Ph…" at bounding box center [315, 188] width 422 height 552
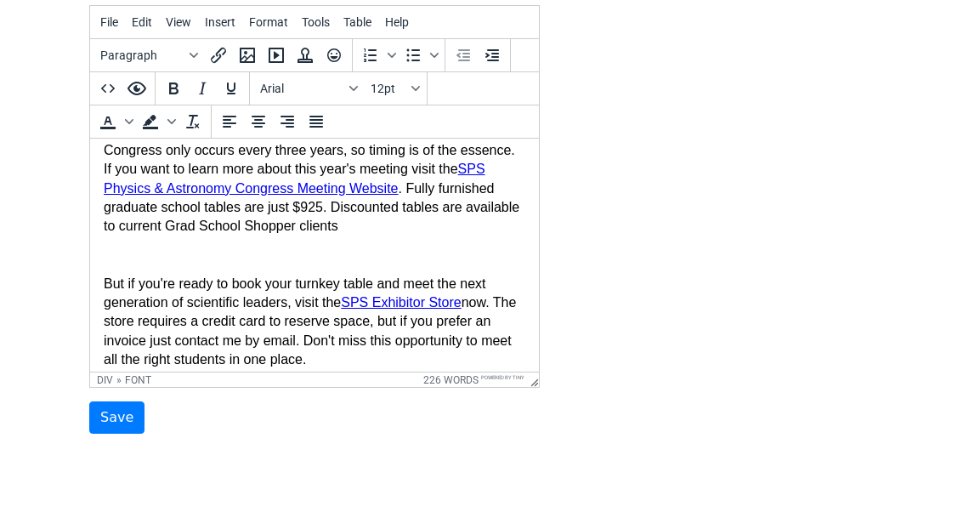
click at [223, 230] on font "Time is running out but there are still six tabletops left at the Society of Ph…" at bounding box center [313, 217] width 419 height 566
click at [446, 228] on div "Time is running out but there are still six tabletops left at the Society of Ph…" at bounding box center [315, 207] width 422 height 590
click at [130, 289] on font "Time is running out but there are still six tabletops left at the Society of Ph…" at bounding box center [313, 217] width 419 height 566
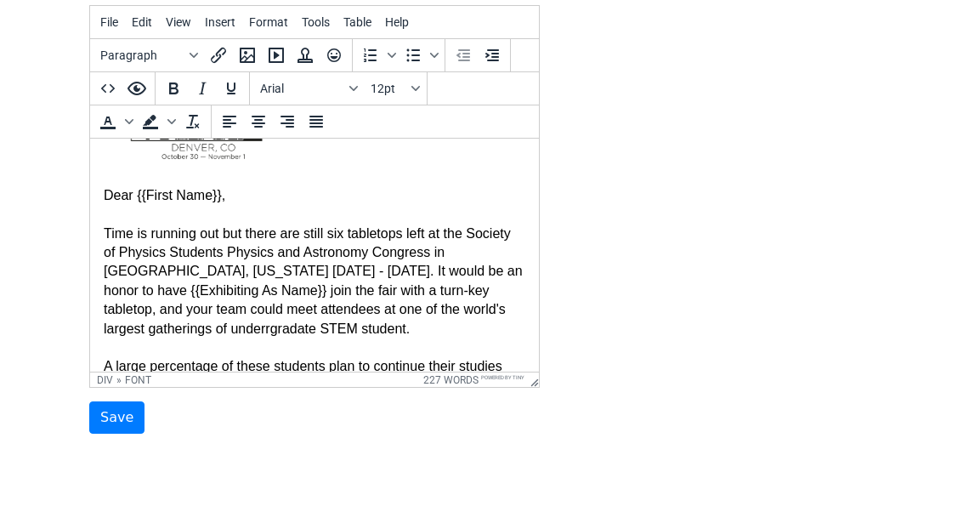
scroll to position [115, 0]
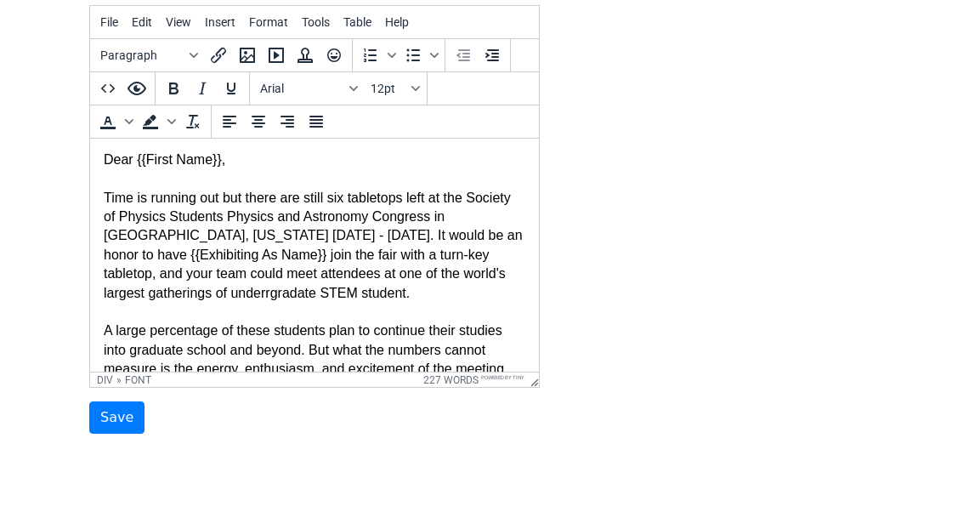
click at [222, 193] on font "Time is running out but there are still six tabletops left at the Society of Ph…" at bounding box center [313, 464] width 419 height 548
click at [129, 434] on input "Save" at bounding box center [116, 417] width 55 height 32
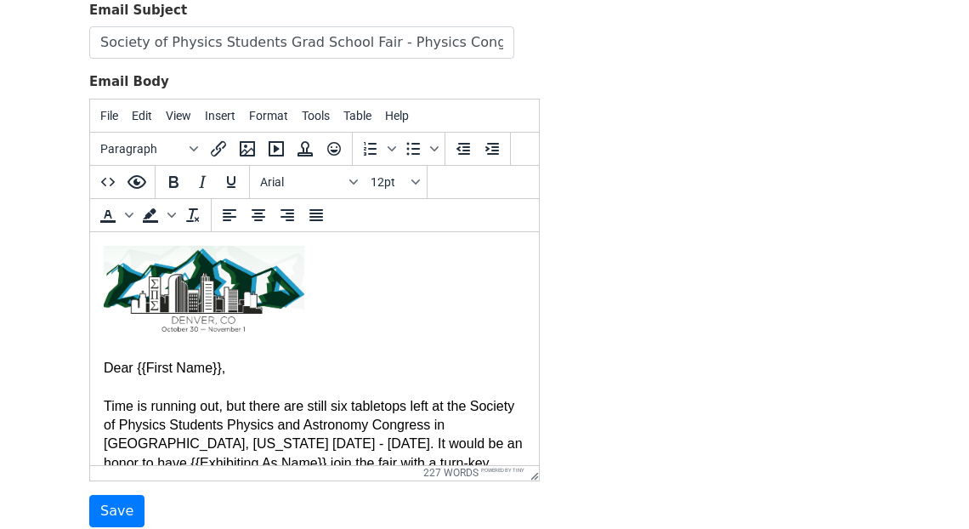
scroll to position [253, 0]
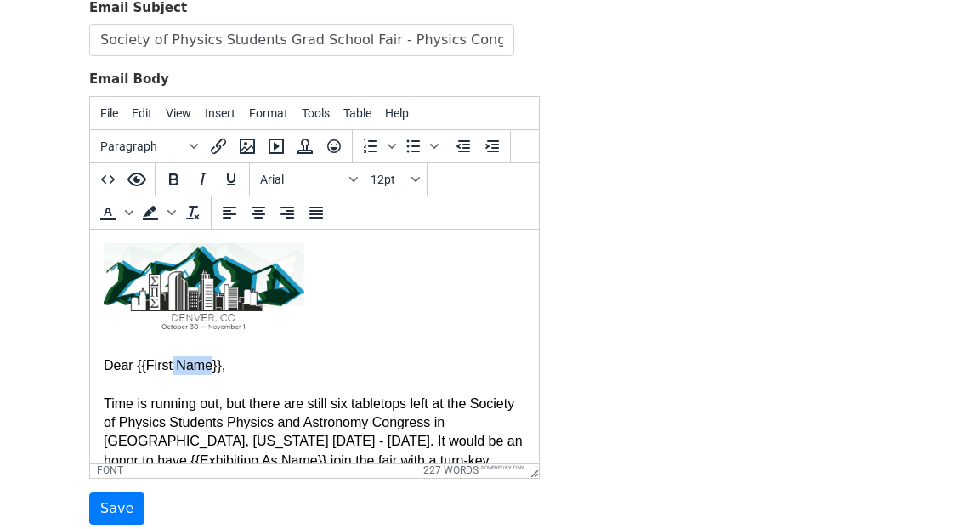
drag, startPoint x: 214, startPoint y: 365, endPoint x: 172, endPoint y: 359, distance: 42.9
click at [172, 359] on font "Dear {{First Name}}," at bounding box center [165, 364] width 122 height 14
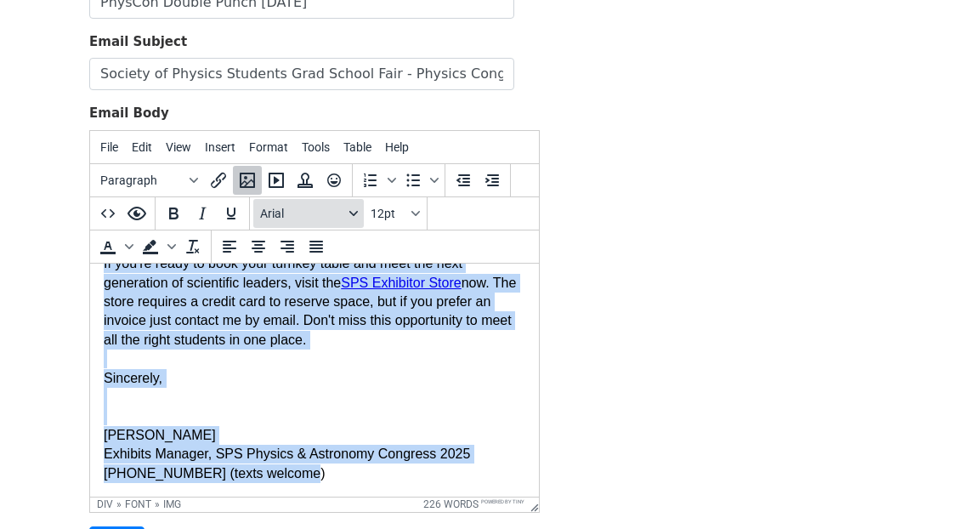
scroll to position [127, 0]
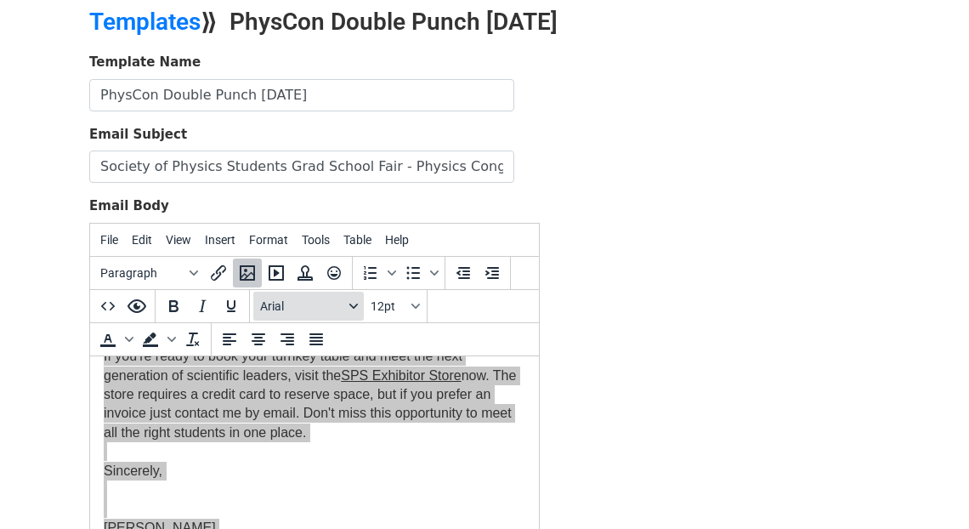
click at [353, 321] on button "Arial" at bounding box center [308, 306] width 111 height 29
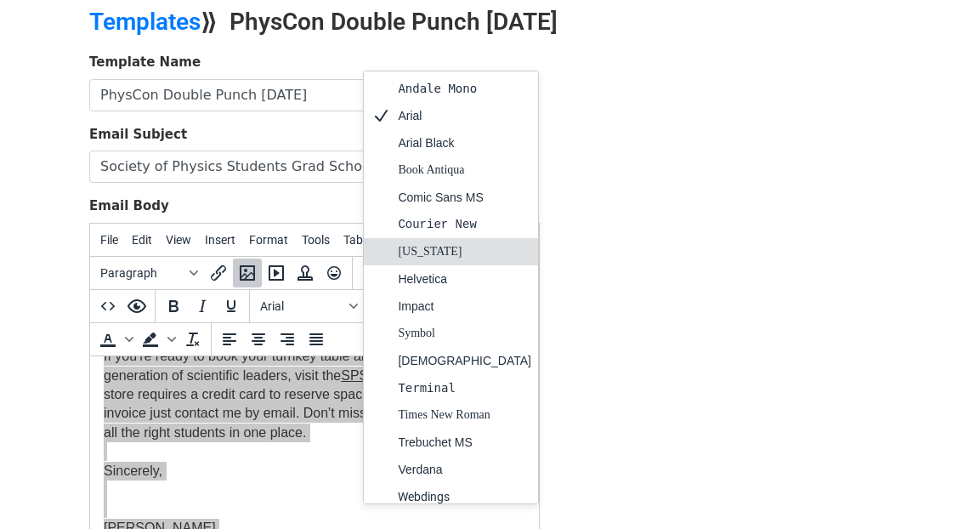
click at [411, 262] on div "[US_STATE]" at bounding box center [465, 252] width 134 height 20
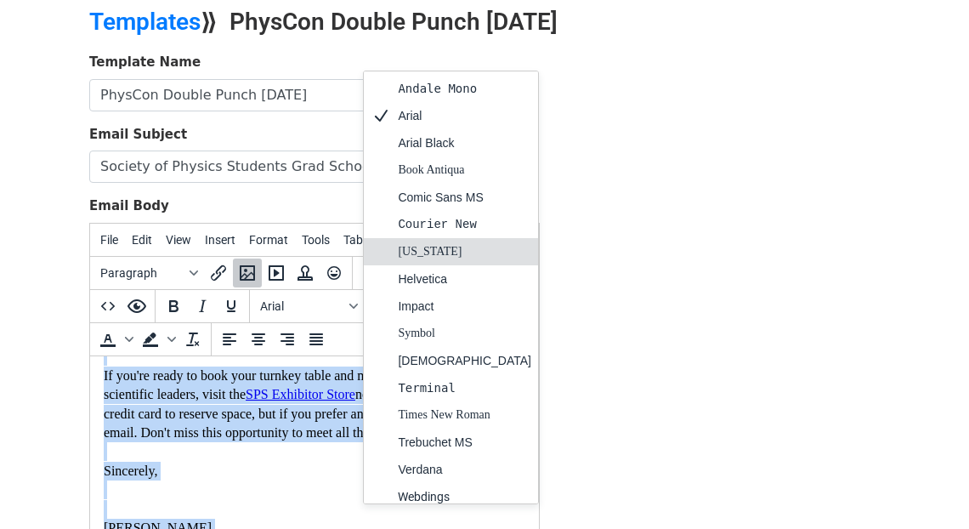
scroll to position [213, 0]
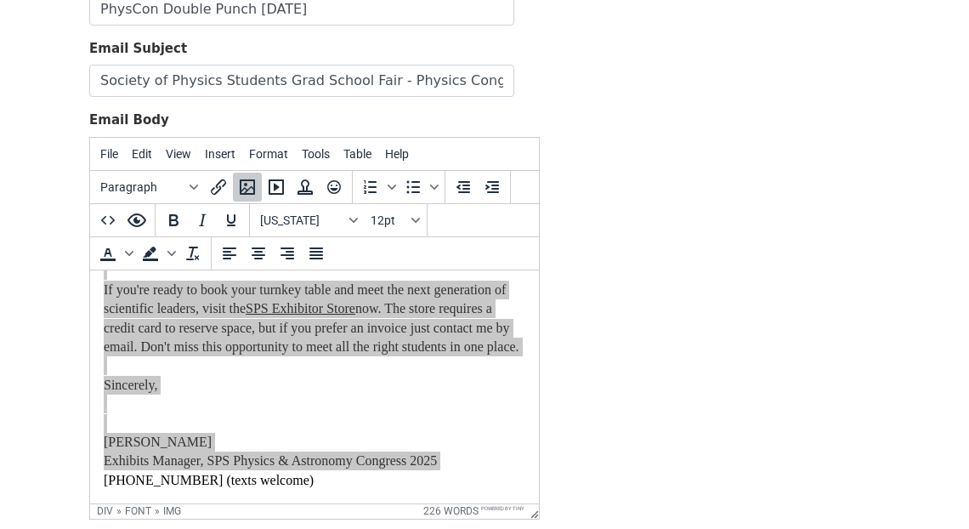
click at [613, 276] on div "Template Name PhysCon Double Punch Monday 9-29-25 Email Subject Society of Phys…" at bounding box center [485, 266] width 816 height 599
click at [684, 127] on div "Template Name PhysCon Double Punch Monday 9-29-25 Email Subject Society of Phys…" at bounding box center [485, 266] width 816 height 599
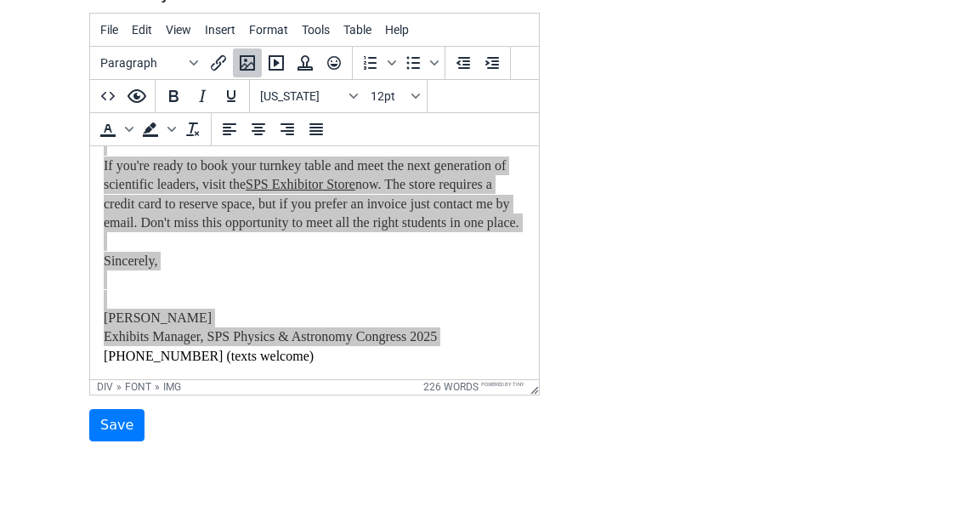
scroll to position [412, 0]
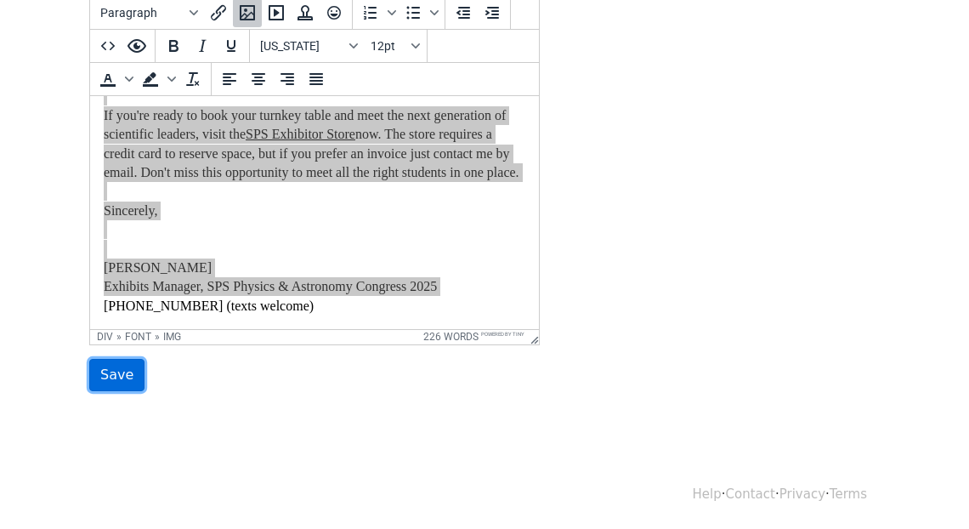
click at [118, 380] on input "Save" at bounding box center [116, 375] width 55 height 32
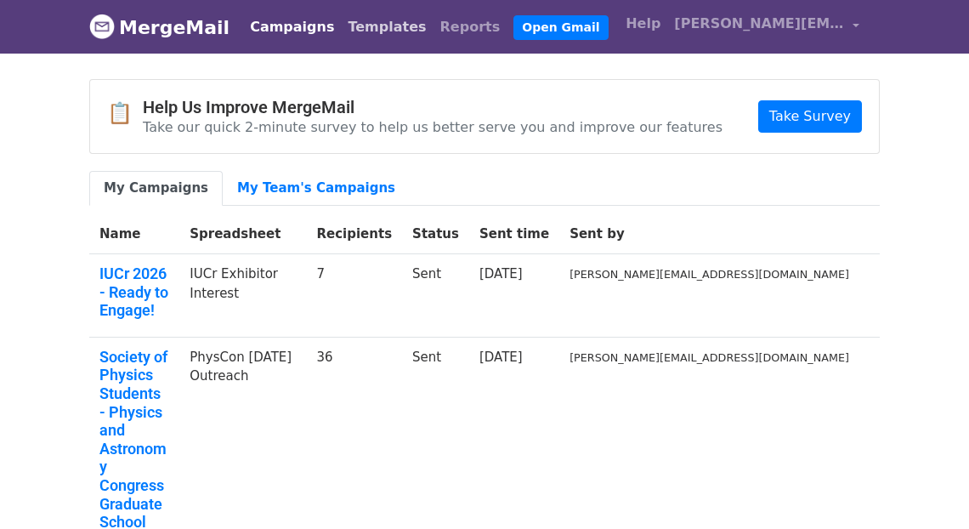
click at [378, 30] on link "Templates" at bounding box center [387, 27] width 92 height 34
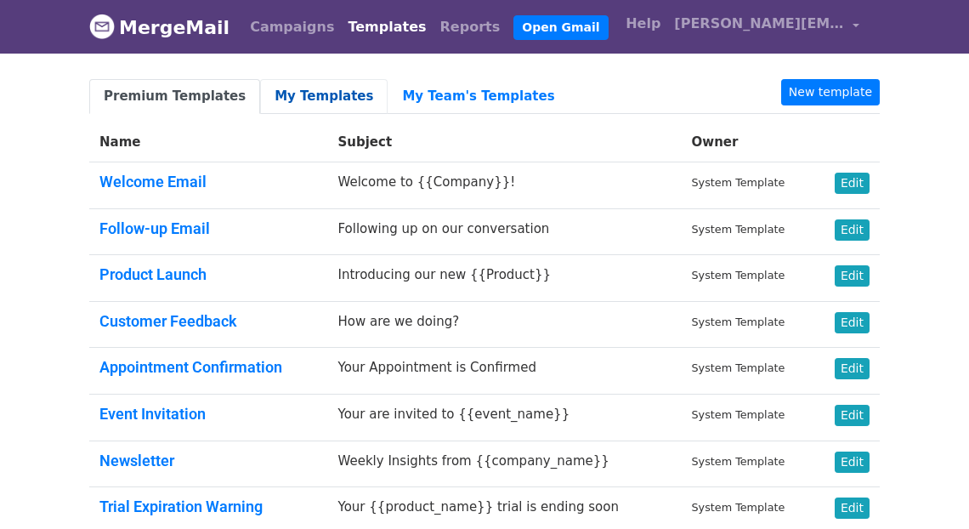
click at [333, 103] on link "My Templates" at bounding box center [324, 96] width 128 height 35
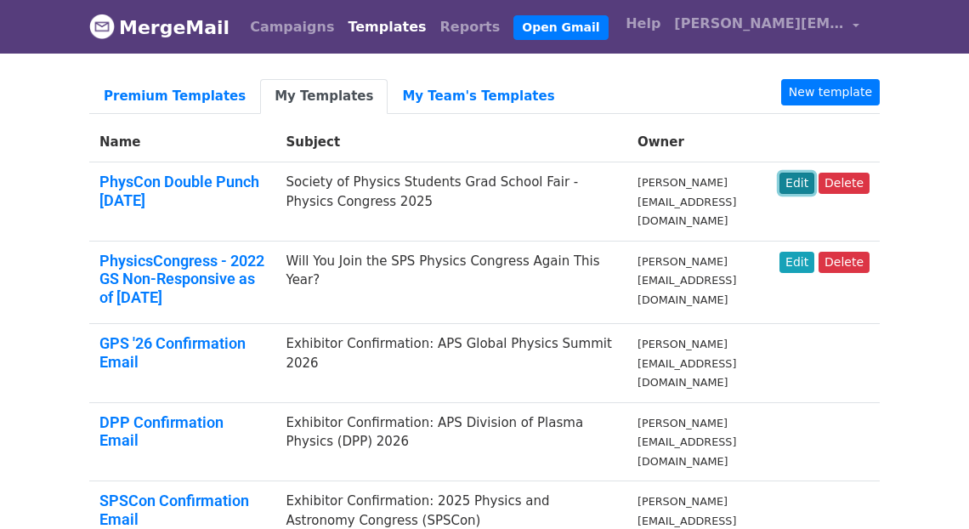
click at [804, 190] on link "Edit" at bounding box center [797, 183] width 35 height 21
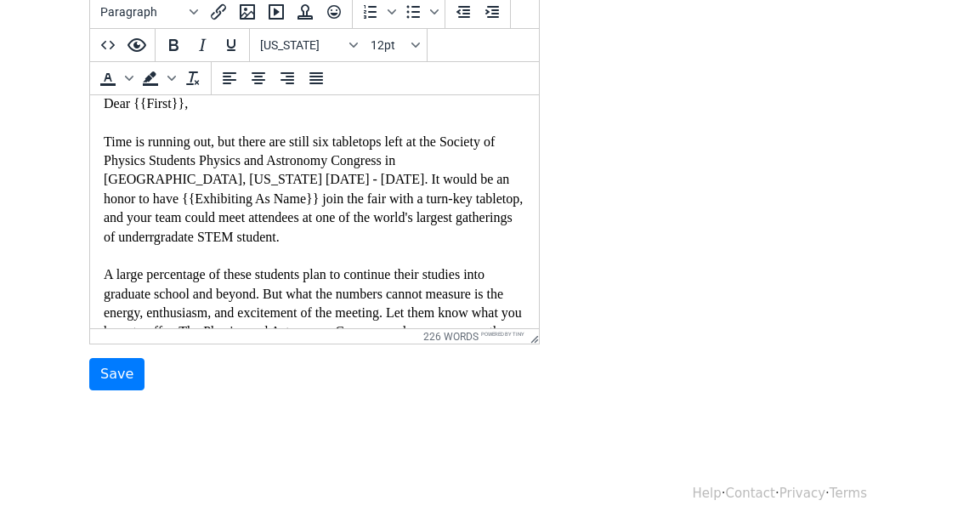
scroll to position [137, 0]
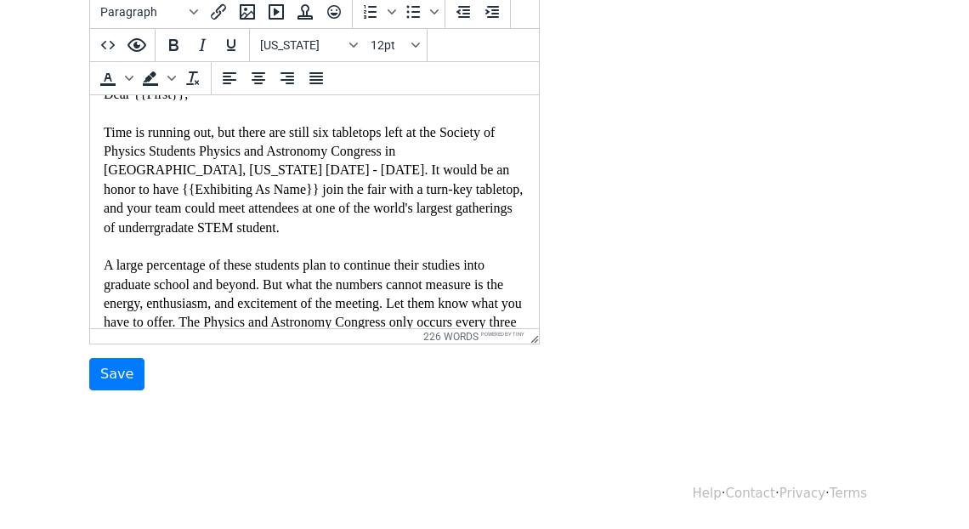
click at [227, 229] on font "Time is running out, but there are still six tabletops left at the Society of P…" at bounding box center [314, 379] width 421 height 509
click at [249, 230] on font "Time is running out, but there are still six tabletops left at the Society of P…" at bounding box center [314, 379] width 421 height 509
click at [363, 232] on font "Time is running out, but there are still six tabletops left at the Society of P…" at bounding box center [314, 379] width 421 height 509
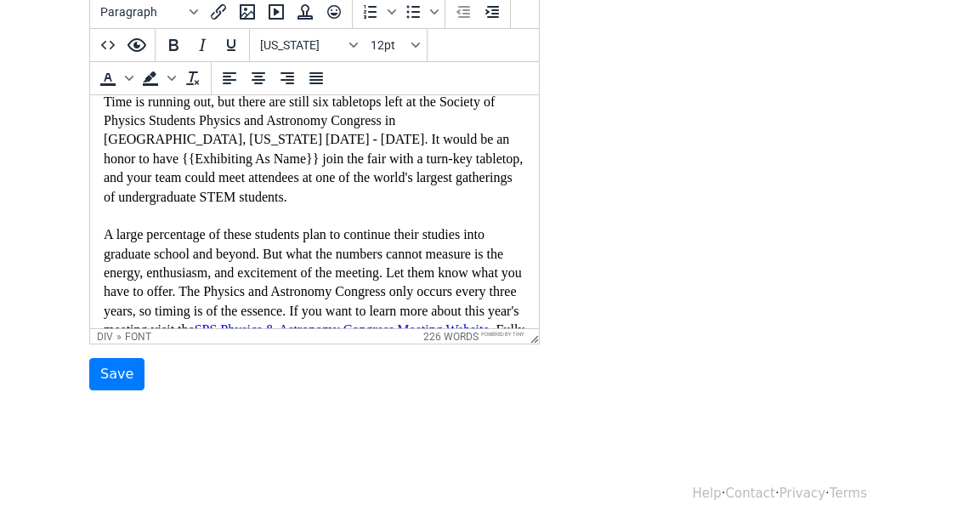
scroll to position [177, 0]
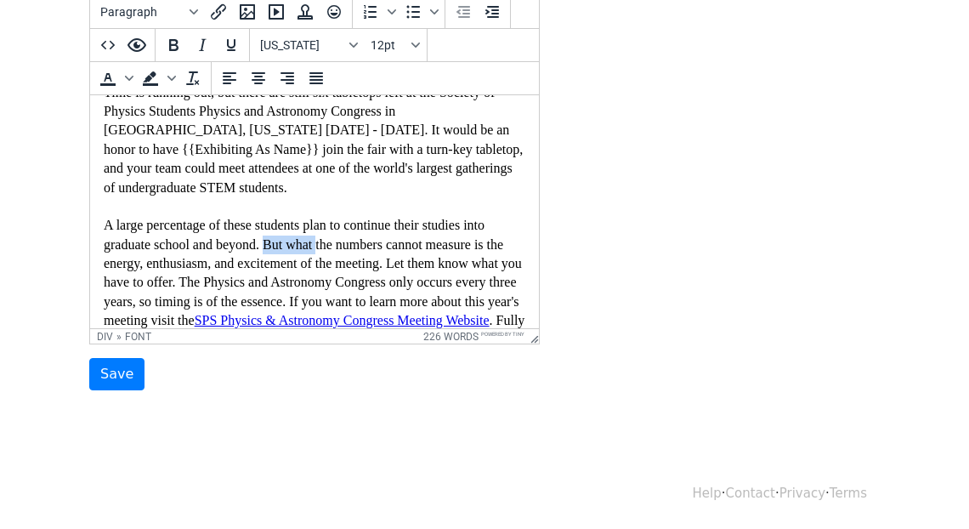
drag, startPoint x: 308, startPoint y: 247, endPoint x: 363, endPoint y: 245, distance: 55.3
click at [363, 245] on font "Time is running out, but there are still six tabletops left at the Society of P…" at bounding box center [314, 339] width 421 height 509
click at [430, 248] on font "Time is running out, but there are still six tabletops left at the Society of P…" at bounding box center [314, 339] width 421 height 509
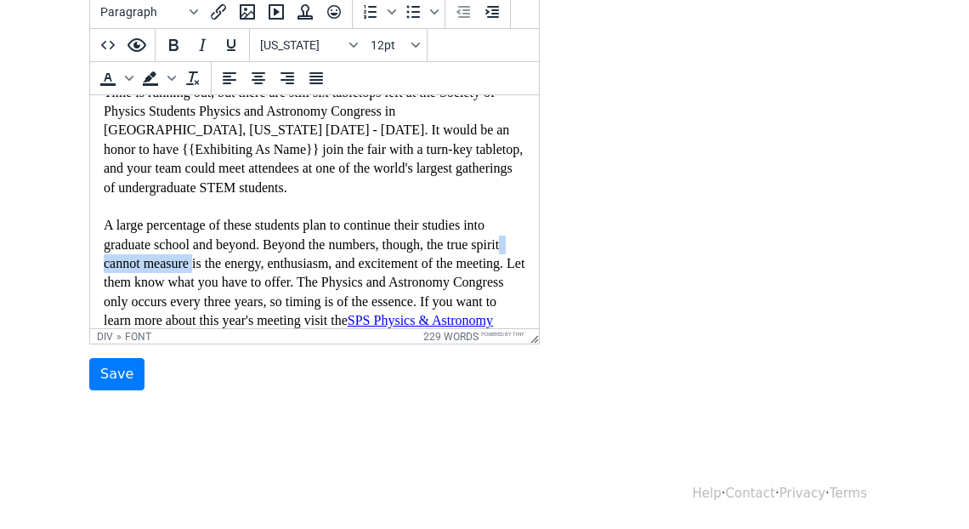
drag, startPoint x: 268, startPoint y: 267, endPoint x: 173, endPoint y: 258, distance: 94.9
click at [165, 264] on font "Time is running out, but there are still six tabletops left at the Society of P…" at bounding box center [314, 349] width 421 height 529
drag, startPoint x: 190, startPoint y: 287, endPoint x: 119, endPoint y: 284, distance: 70.6
click at [119, 284] on font "Time is running out, but there are still six tabletops left at the Society of P…" at bounding box center [314, 349] width 421 height 529
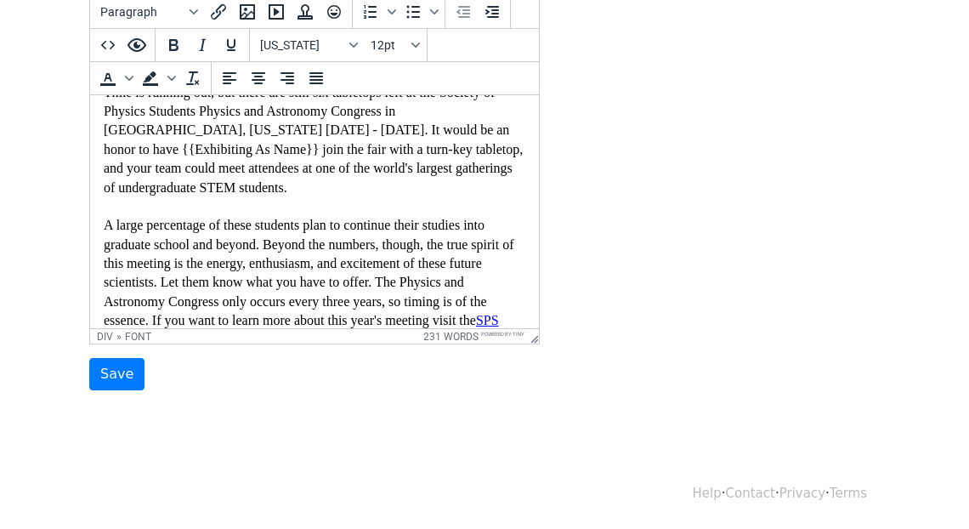
click at [259, 284] on font "Time is running out, but there are still six tabletops left at the Society of P…" at bounding box center [313, 349] width 419 height 529
click at [351, 284] on font "Time is running out, but there are still six tabletops left at the Society of P…" at bounding box center [313, 349] width 419 height 529
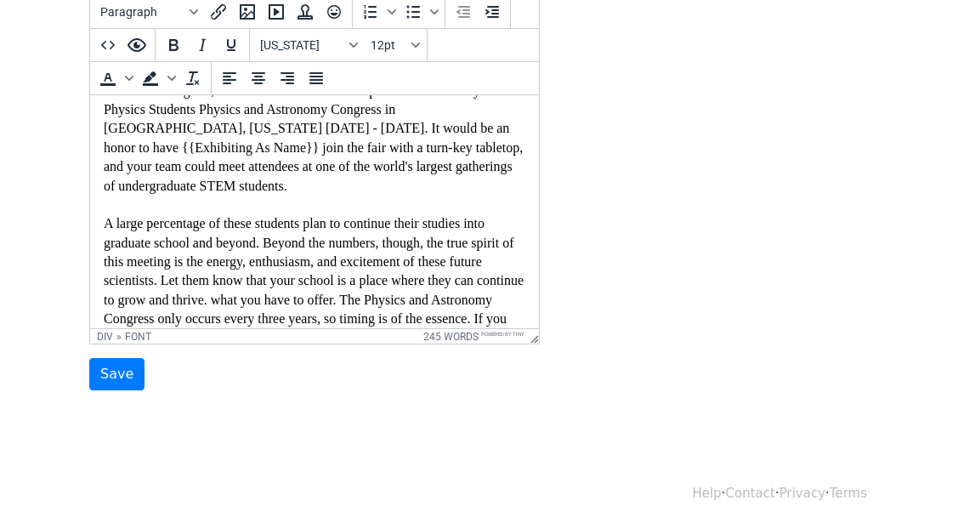
scroll to position [299, 0]
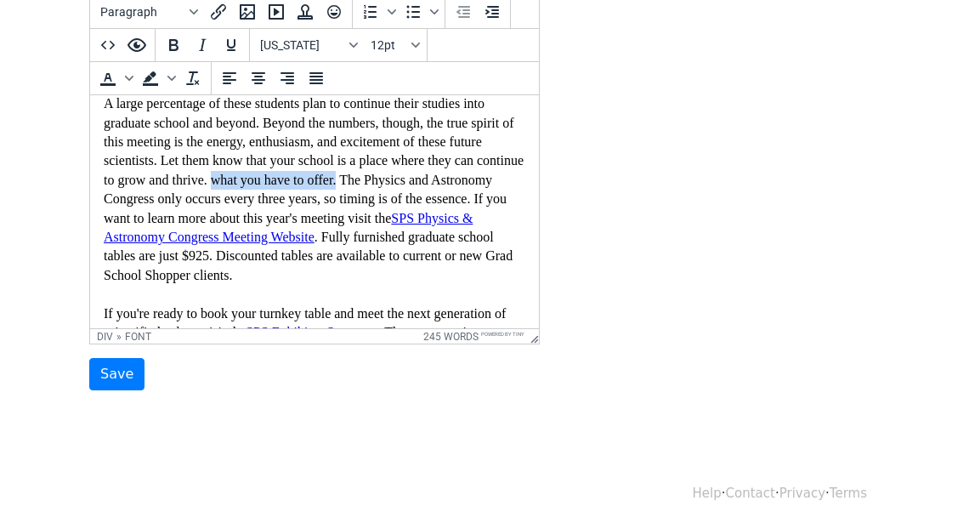
drag, startPoint x: 372, startPoint y: 184, endPoint x: 517, endPoint y: 185, distance: 145.4
click at [517, 185] on html "Dear {{First}}, Time is running out, but there are still six tabletops left at …" at bounding box center [314, 162] width 449 height 731
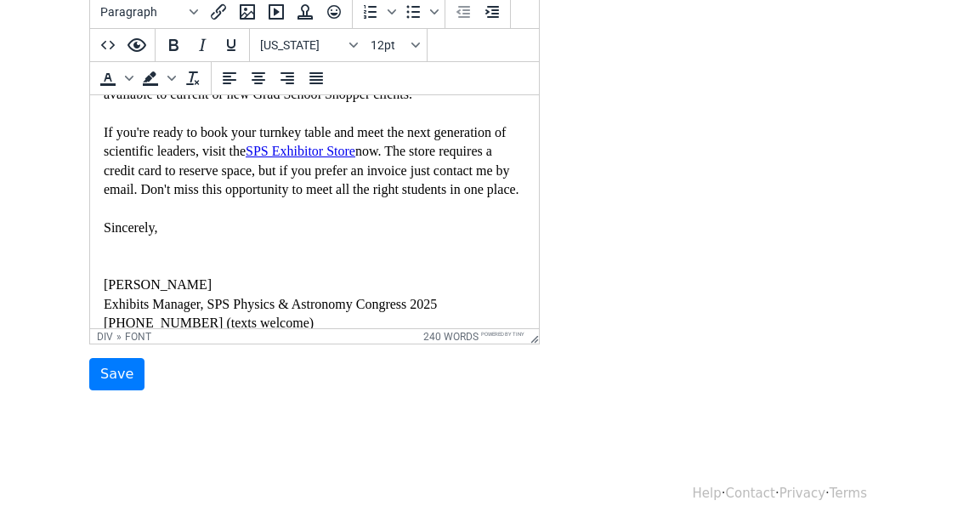
scroll to position [475, 0]
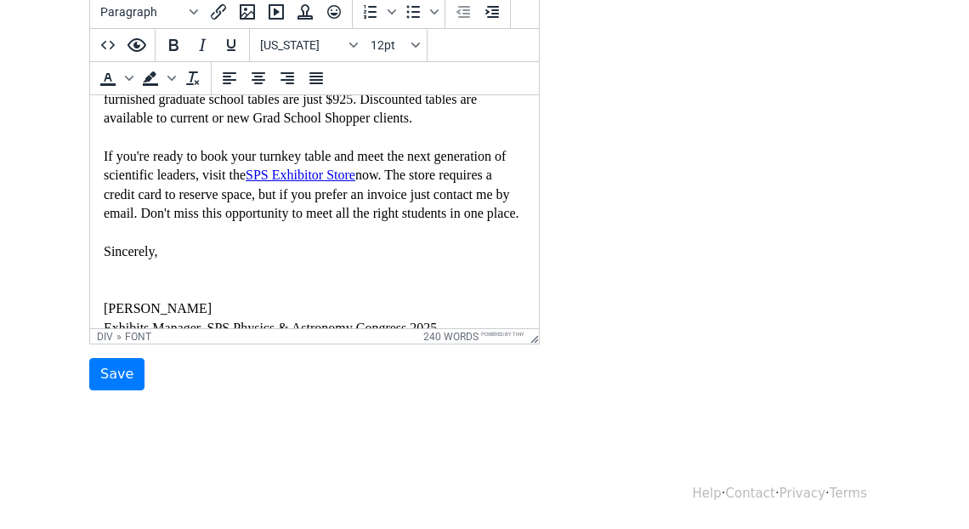
click at [104, 180] on font "Time is running out, but there are still six tabletops left at the Society of P…" at bounding box center [314, 70] width 420 height 566
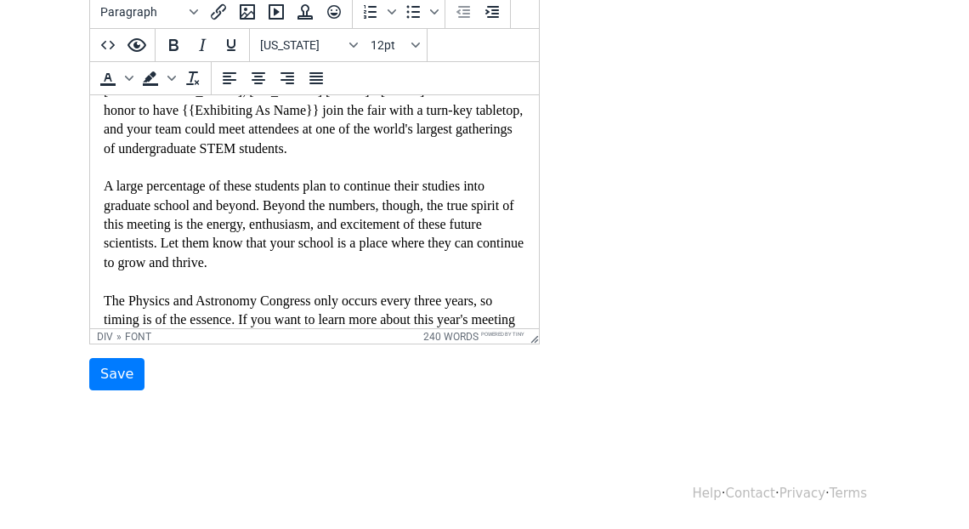
scroll to position [216, 0]
click at [109, 372] on input "Save" at bounding box center [116, 374] width 55 height 32
